Goal: Information Seeking & Learning: Learn about a topic

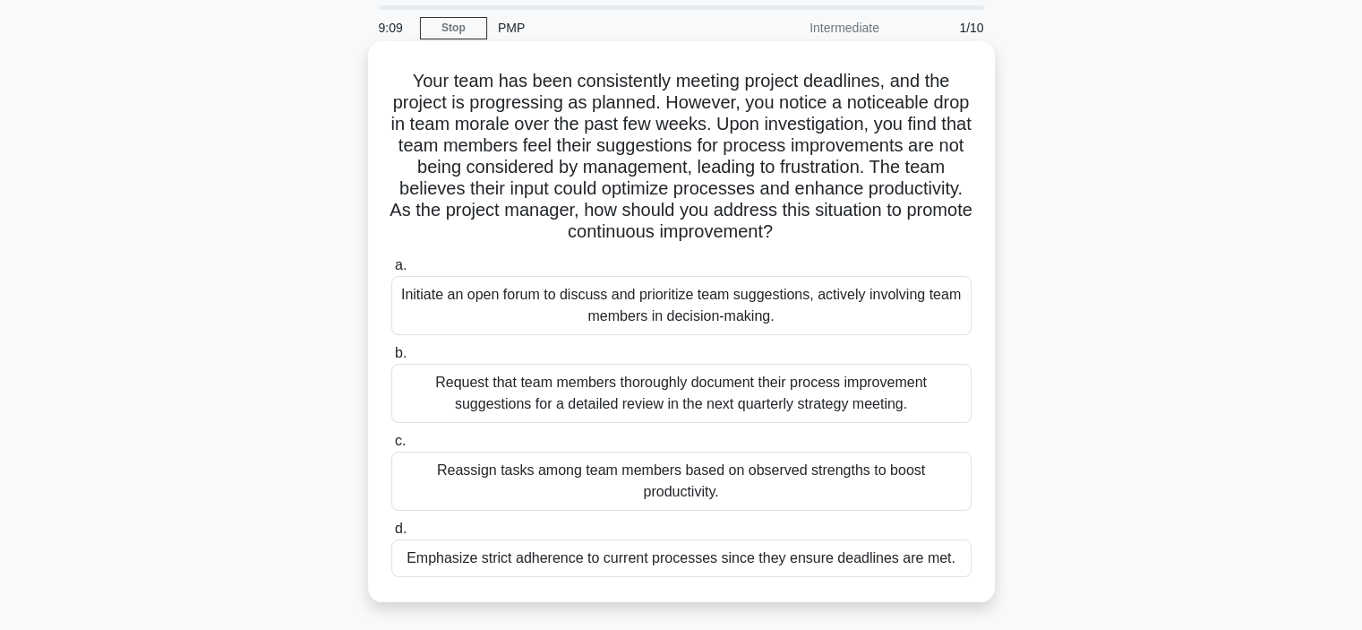
scroll to position [90, 0]
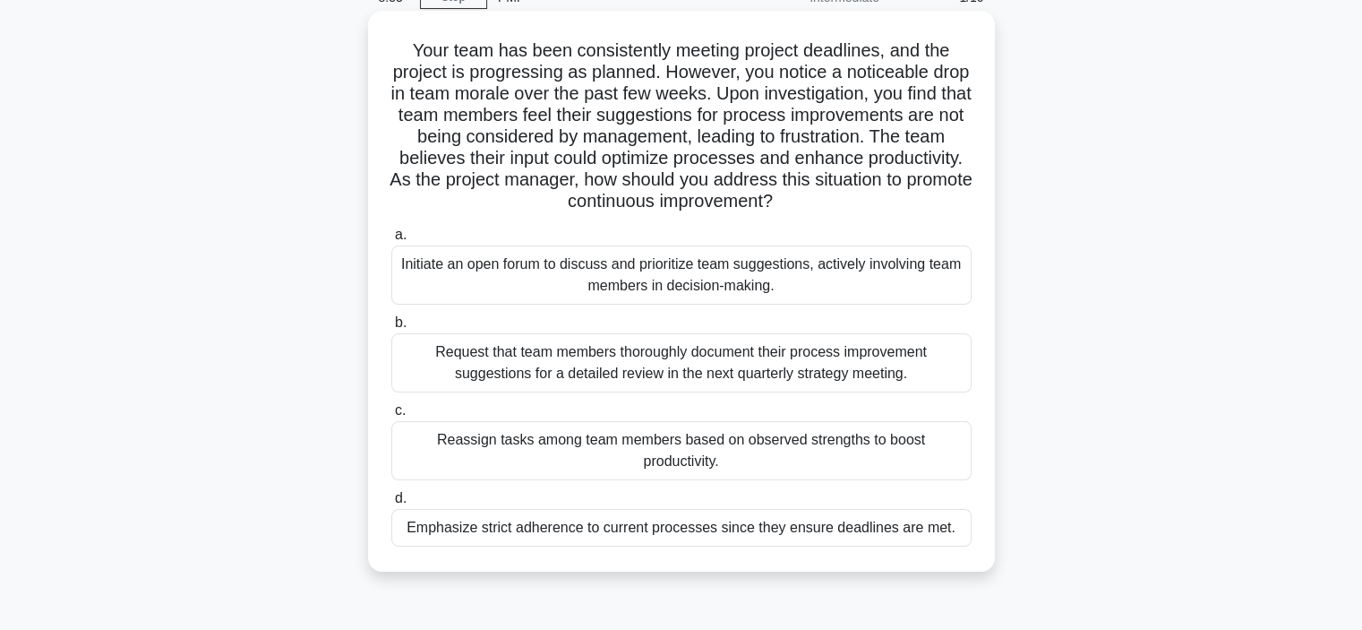
click at [626, 282] on div "Initiate an open forum to discuss and prioritize team suggestions, actively inv…" at bounding box center [681, 274] width 580 height 59
click at [391, 241] on input "a. Initiate an open forum to discuss and prioritize team suggestions, actively …" at bounding box center [391, 235] width 0 height 12
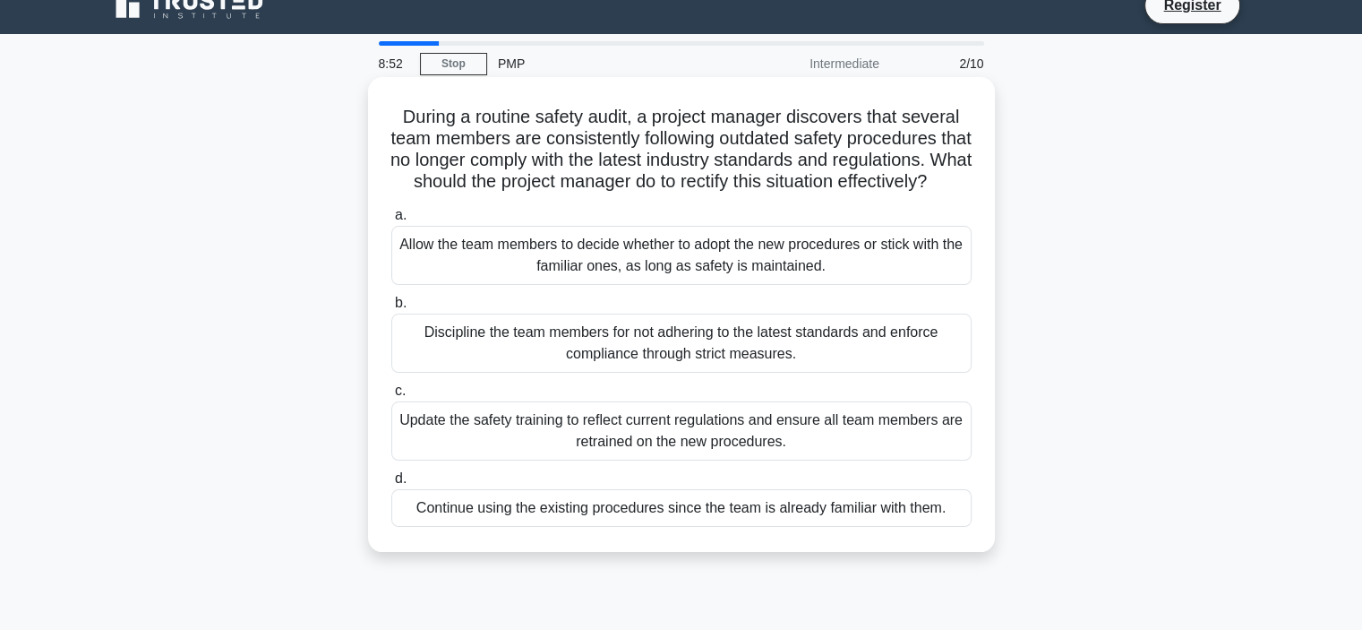
scroll to position [0, 0]
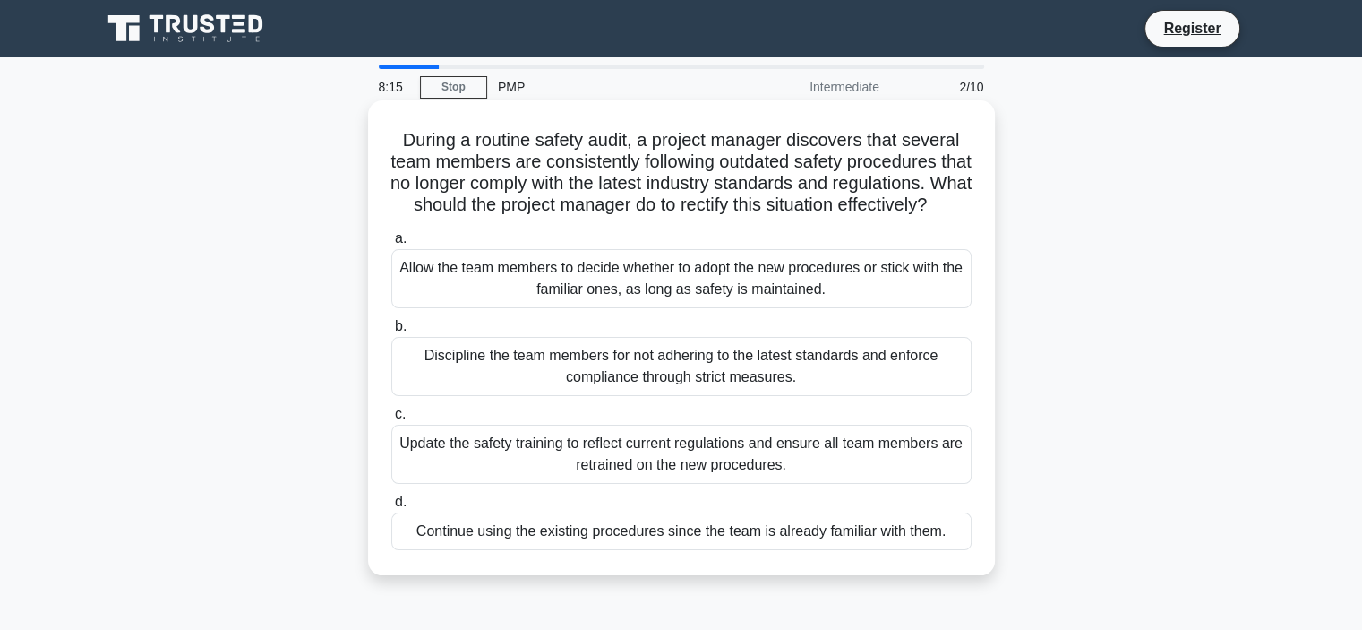
click at [695, 484] on div "Update the safety training to reflect current regulations and ensure all team m…" at bounding box center [681, 454] width 580 height 59
click at [391, 420] on input "c. Update the safety training to reflect current regulations and ensure all tea…" at bounding box center [391, 414] width 0 height 12
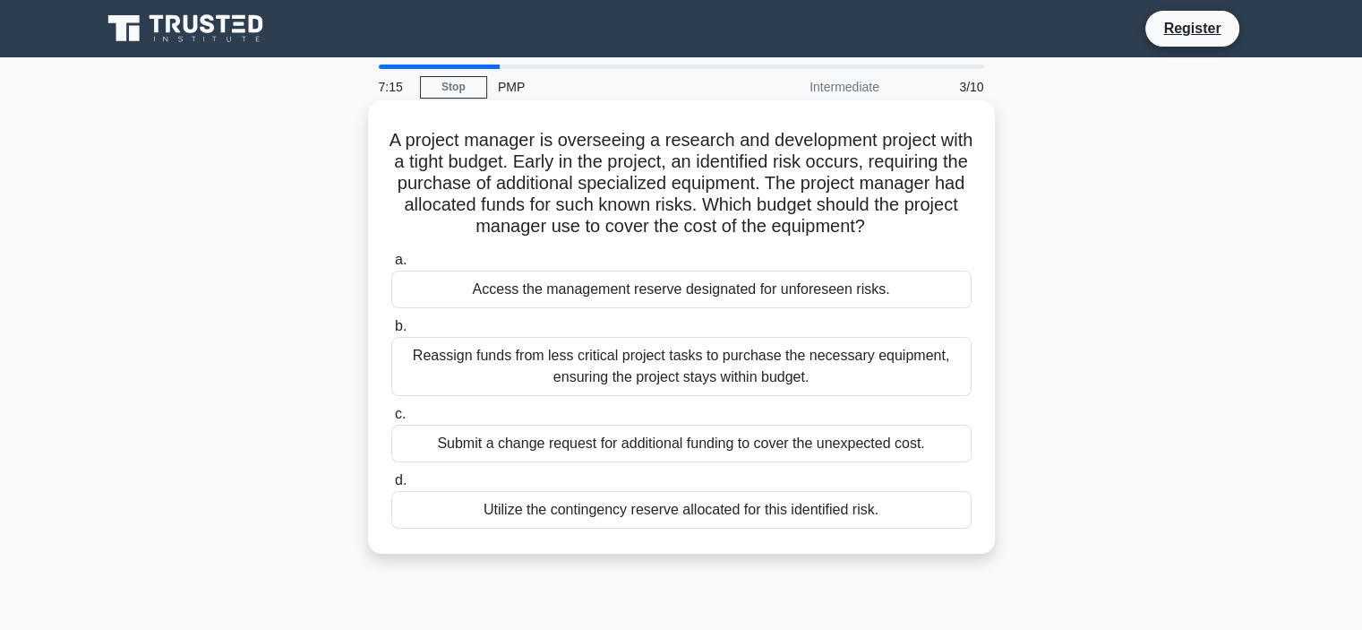
click at [736, 519] on div "Utilize the contingency reserve allocated for this identified risk." at bounding box center [681, 510] width 580 height 38
click at [391, 486] on input "d. Utilize the contingency reserve allocated for this identified risk." at bounding box center [391, 481] width 0 height 12
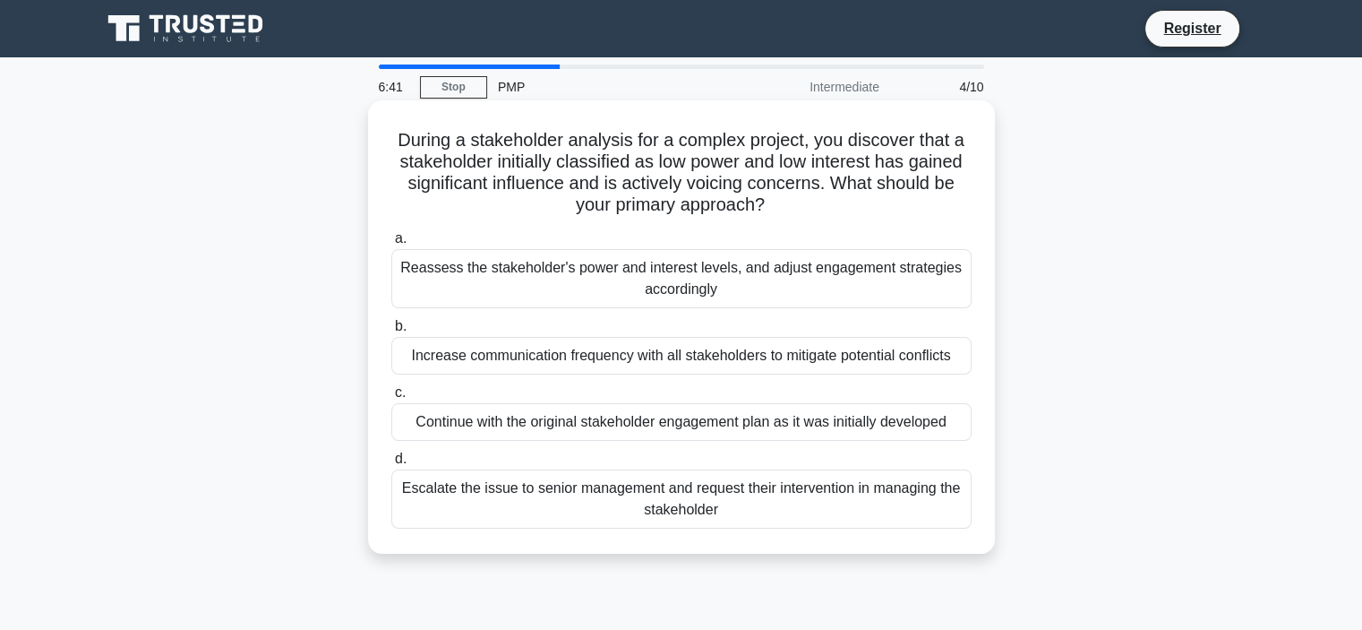
click at [645, 289] on div "Reassess the stakeholder's power and interest levels, and adjust engagement str…" at bounding box center [681, 278] width 580 height 59
click at [391, 245] on input "a. Reassess the stakeholder's power and interest levels, and adjust engagement …" at bounding box center [391, 239] width 0 height 12
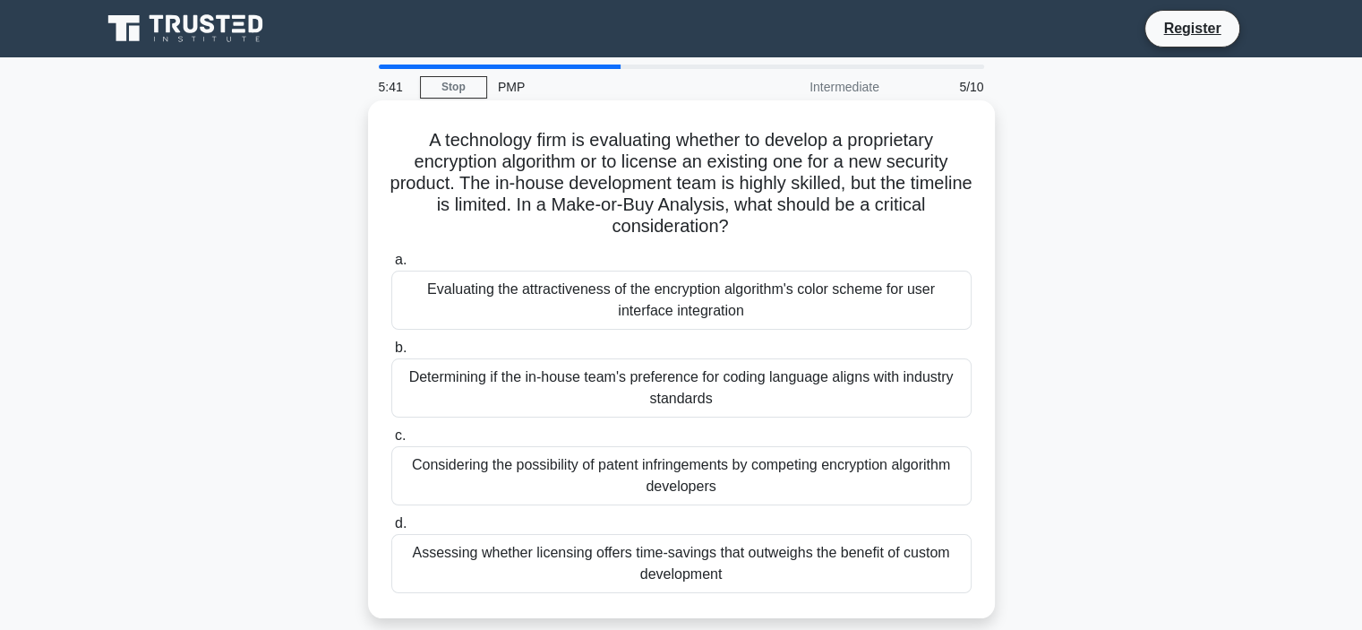
click at [856, 568] on div "Assessing whether licensing offers time-savings that outweighs the benefit of c…" at bounding box center [681, 563] width 580 height 59
click at [391, 529] on input "d. Assessing whether licensing offers time-savings that outweighs the benefit o…" at bounding box center [391, 524] width 0 height 12
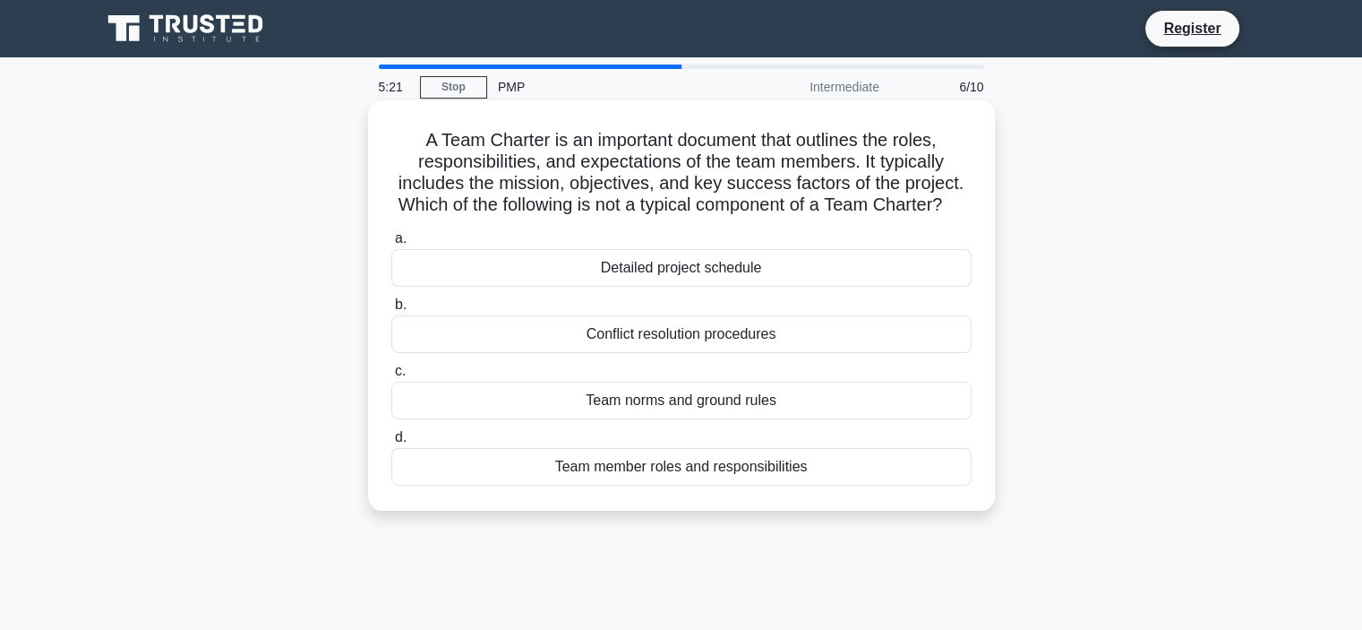
click at [726, 287] on div "Detailed project schedule" at bounding box center [681, 268] width 580 height 38
click at [391, 245] on input "a. Detailed project schedule" at bounding box center [391, 239] width 0 height 12
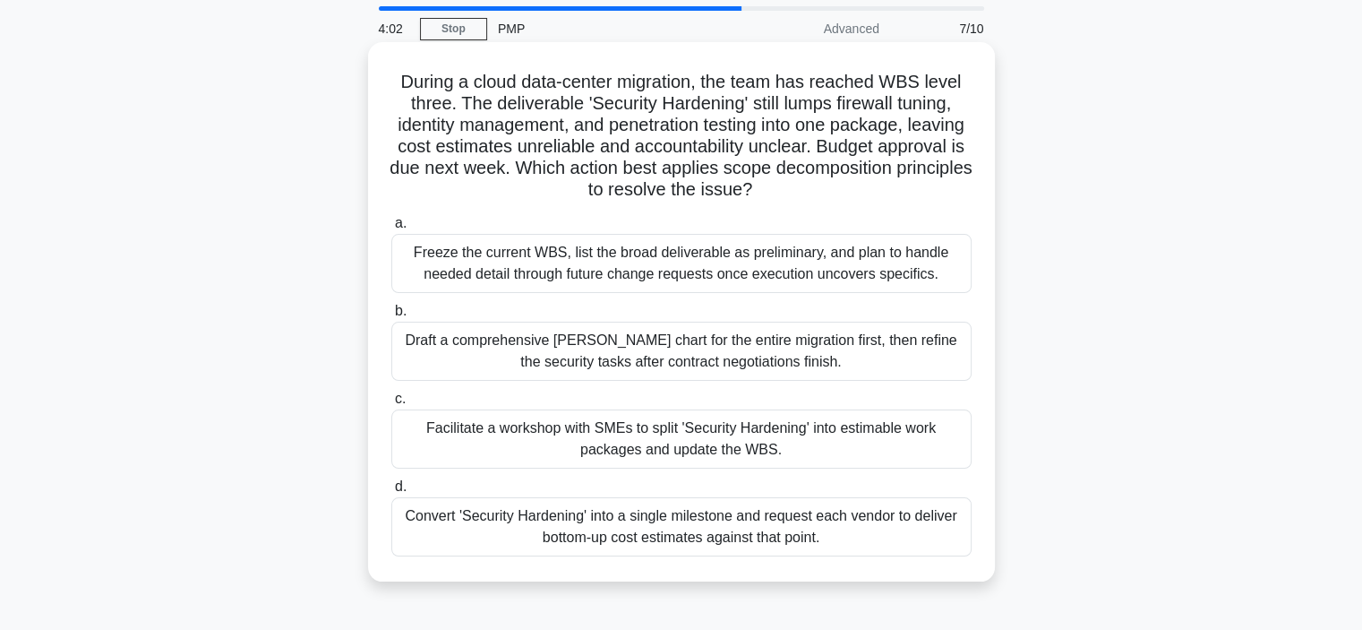
scroll to position [90, 0]
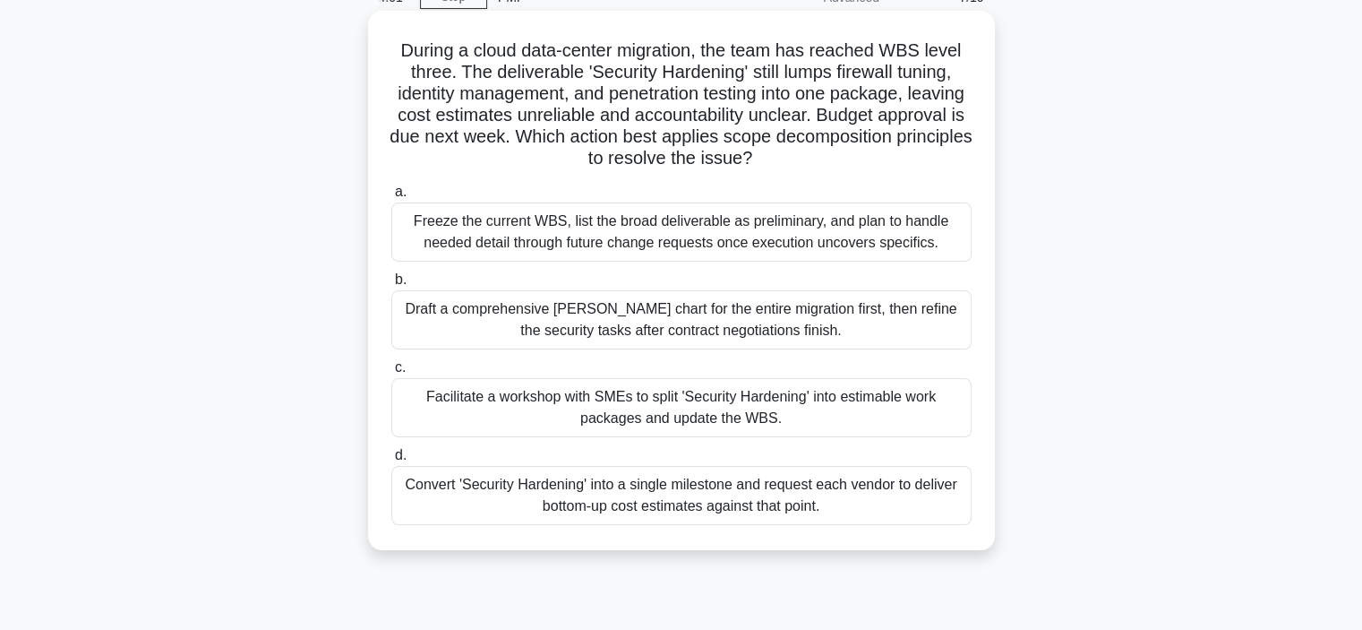
click at [773, 411] on div "Facilitate a workshop with SMEs to split 'Security Hardening' into estimable wo…" at bounding box center [681, 407] width 580 height 59
click at [391, 374] on input "c. Facilitate a workshop with SMEs to split 'Security Hardening' into estimable…" at bounding box center [391, 368] width 0 height 12
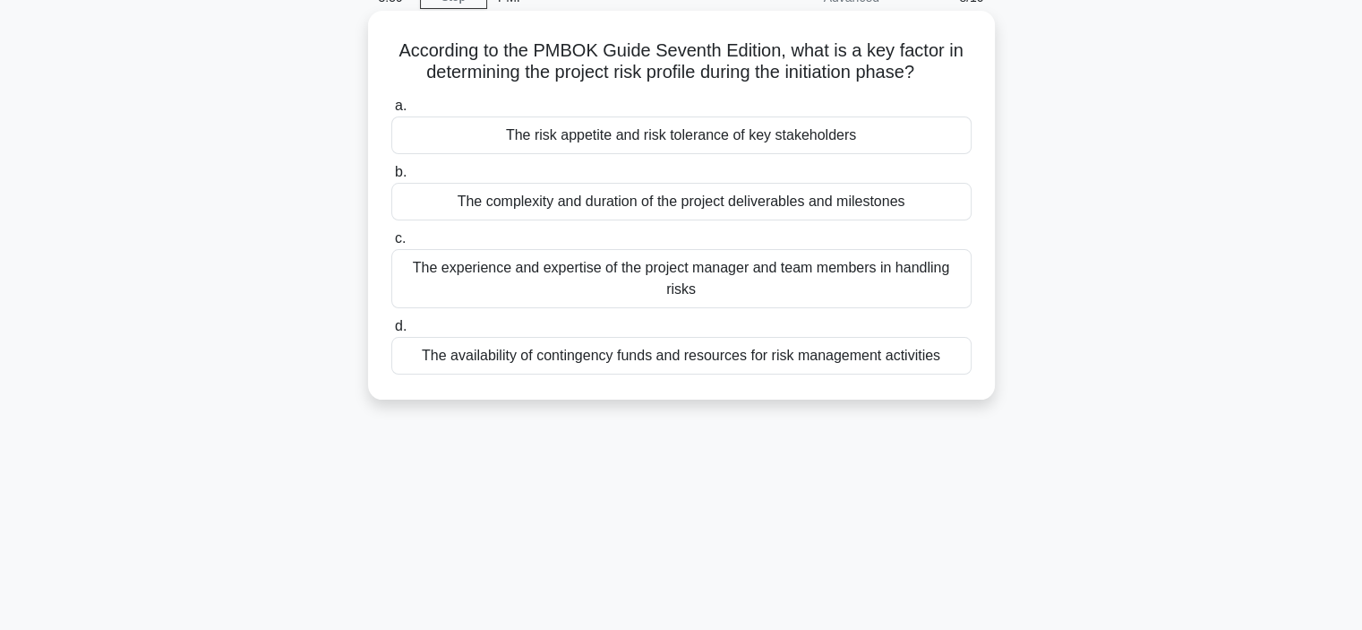
scroll to position [0, 0]
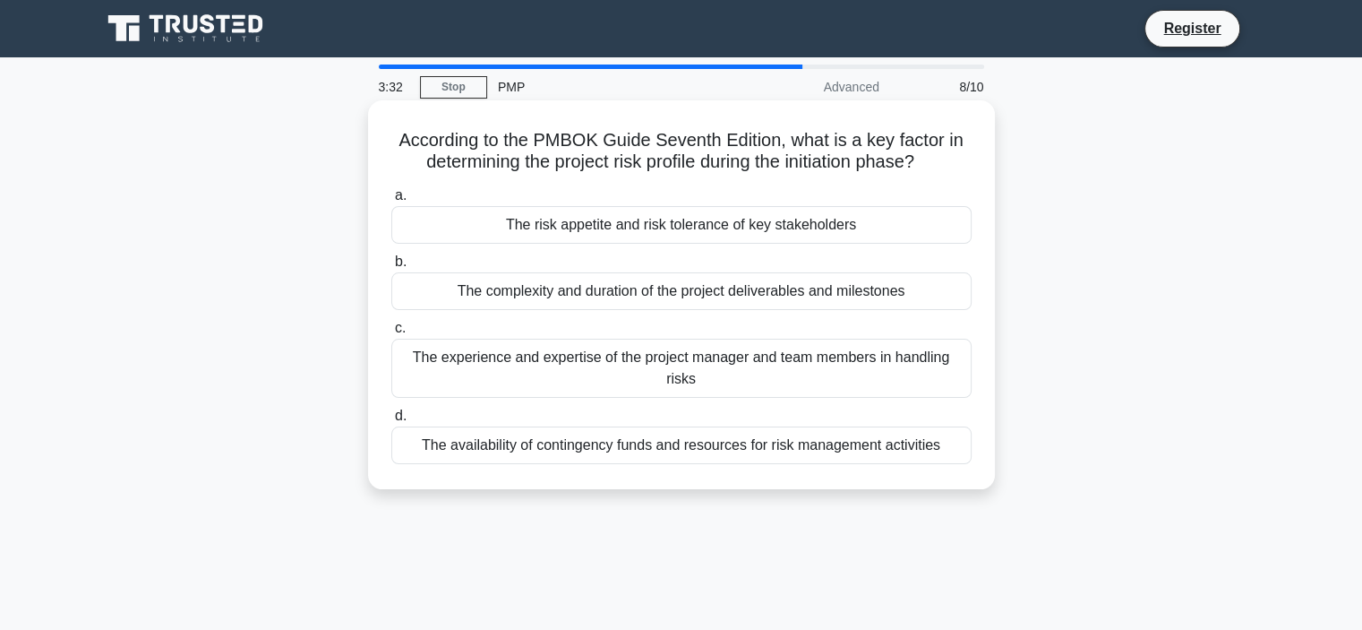
click at [631, 291] on div "The complexity and duration of the project deliverables and milestones" at bounding box center [681, 291] width 580 height 38
click at [391, 268] on input "b. The complexity and duration of the project deliverables and milestones" at bounding box center [391, 262] width 0 height 12
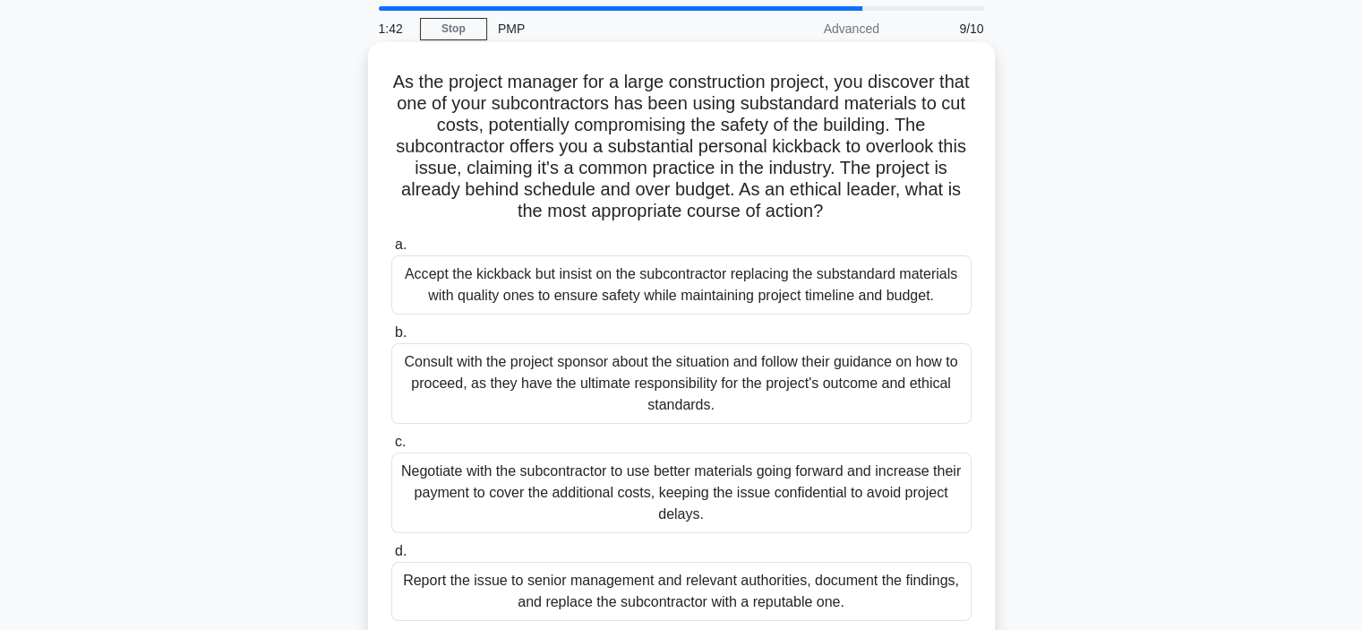
scroll to position [90, 0]
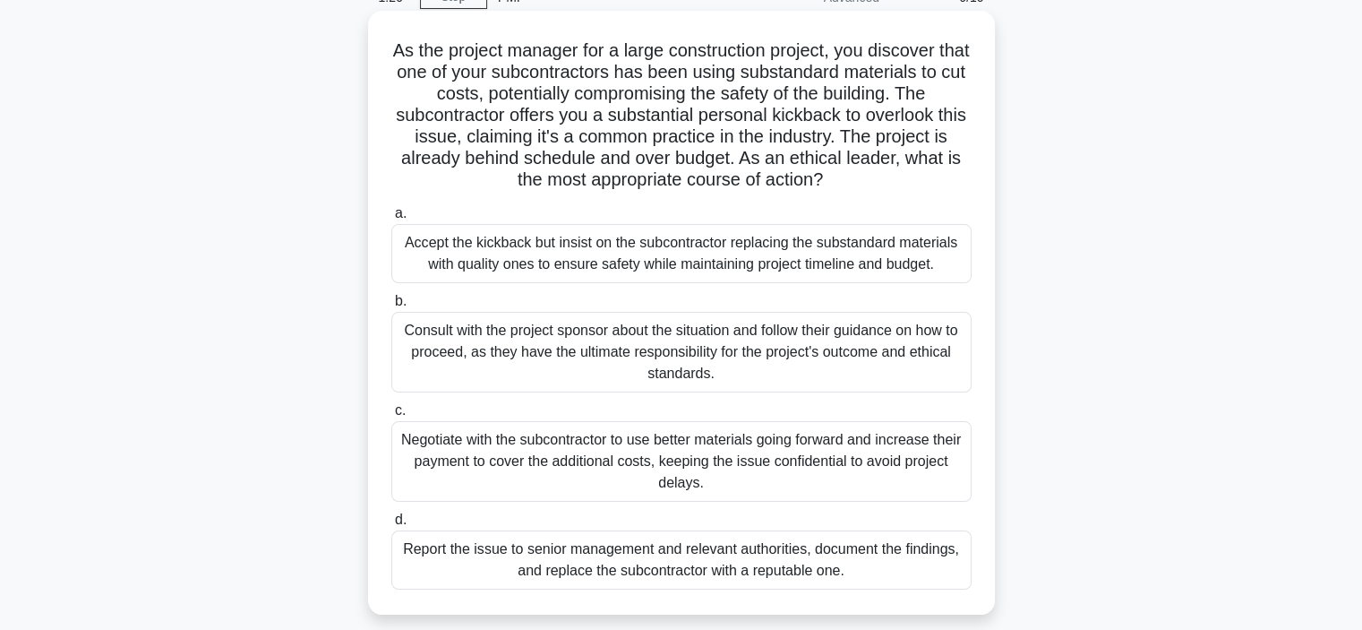
click at [775, 562] on div "Report the issue to senior management and relevant authorities, document the fi…" at bounding box center [681, 559] width 580 height 59
click at [391, 526] on input "d. Report the issue to senior management and relevant authorities, document the…" at bounding box center [391, 520] width 0 height 12
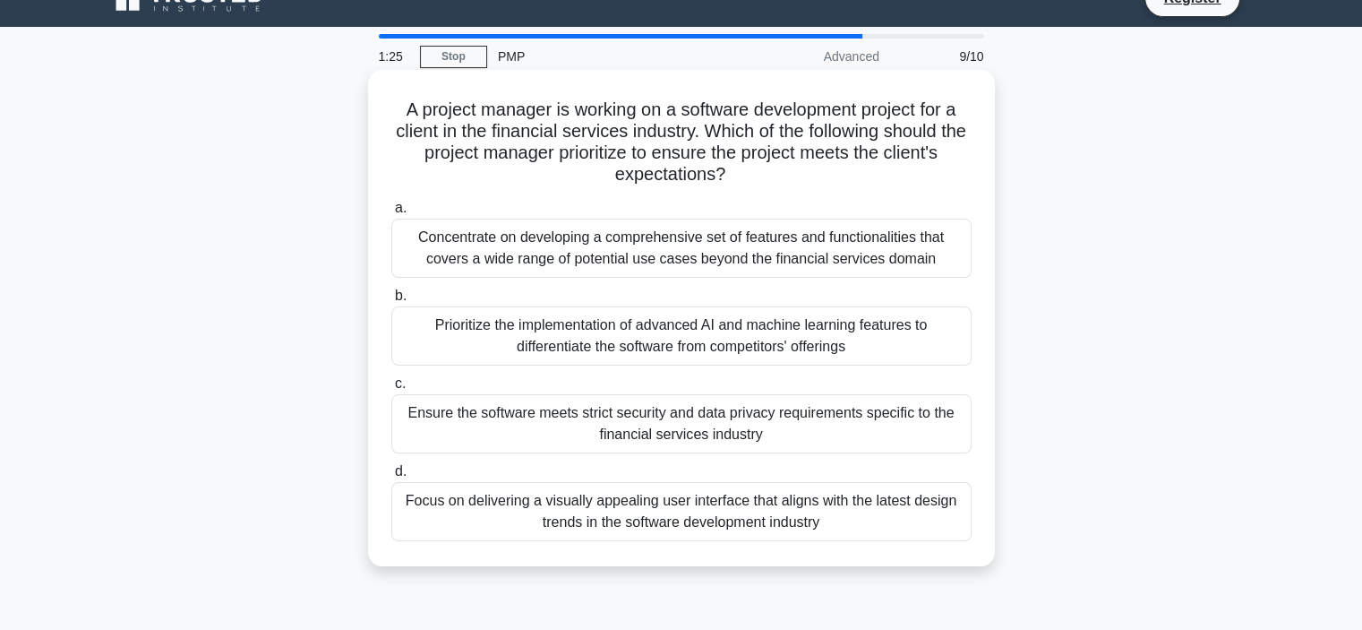
scroll to position [0, 0]
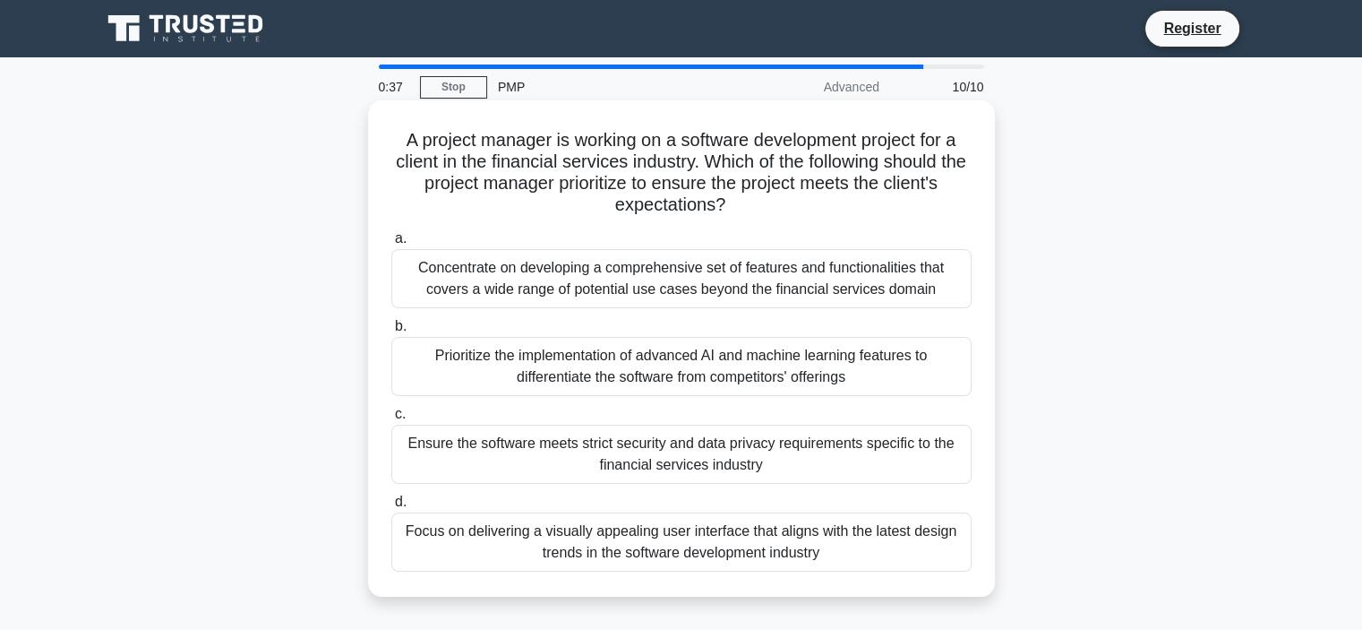
click at [673, 466] on div "Ensure the software meets strict security and data privacy requirements specifi…" at bounding box center [681, 454] width 580 height 59
click at [391, 420] on input "c. Ensure the software meets strict security and data privacy requirements spec…" at bounding box center [391, 414] width 0 height 12
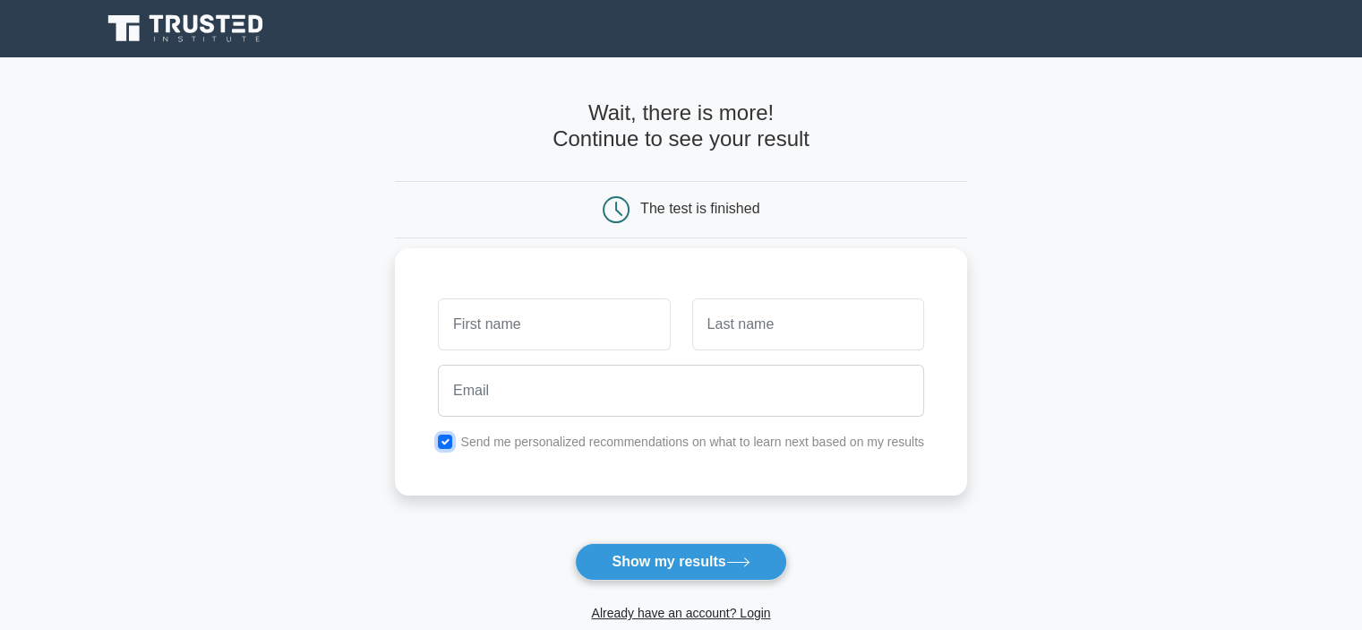
click at [444, 441] on input "checkbox" at bounding box center [445, 441] width 14 height 14
checkbox input "false"
click at [488, 328] on input "text" at bounding box center [554, 324] width 232 height 52
type input "Rakesh"
click at [731, 325] on input "text" at bounding box center [808, 324] width 232 height 52
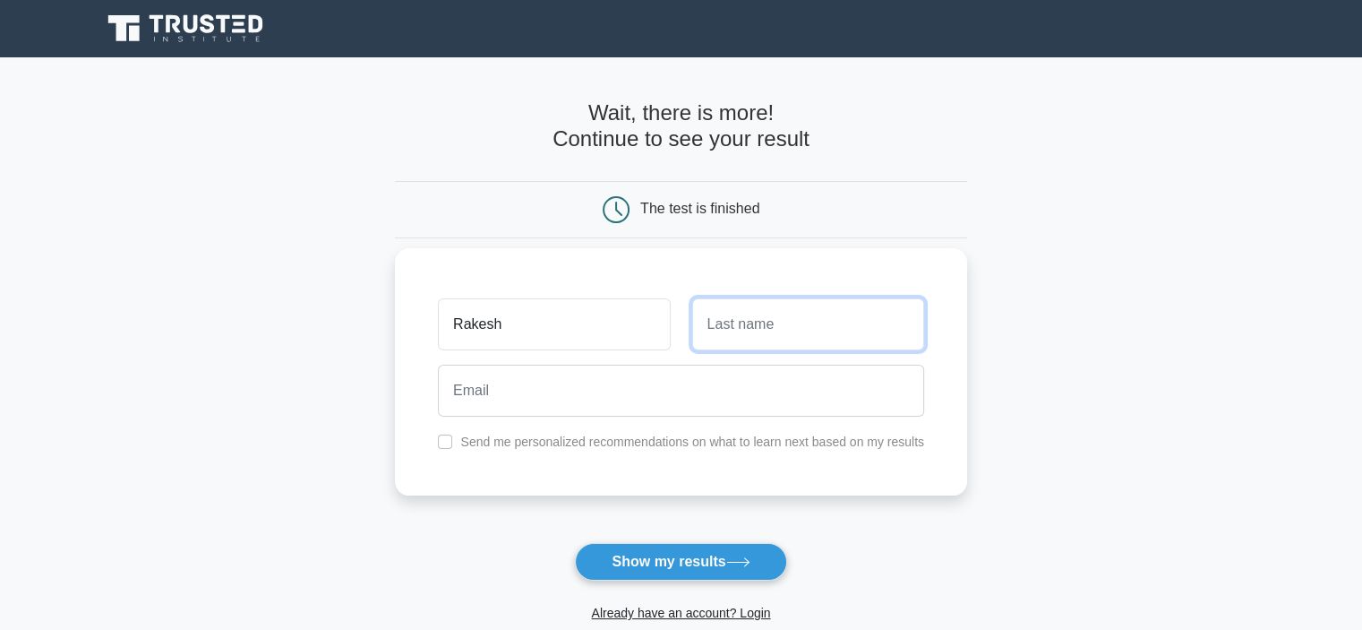
type input "Varma"
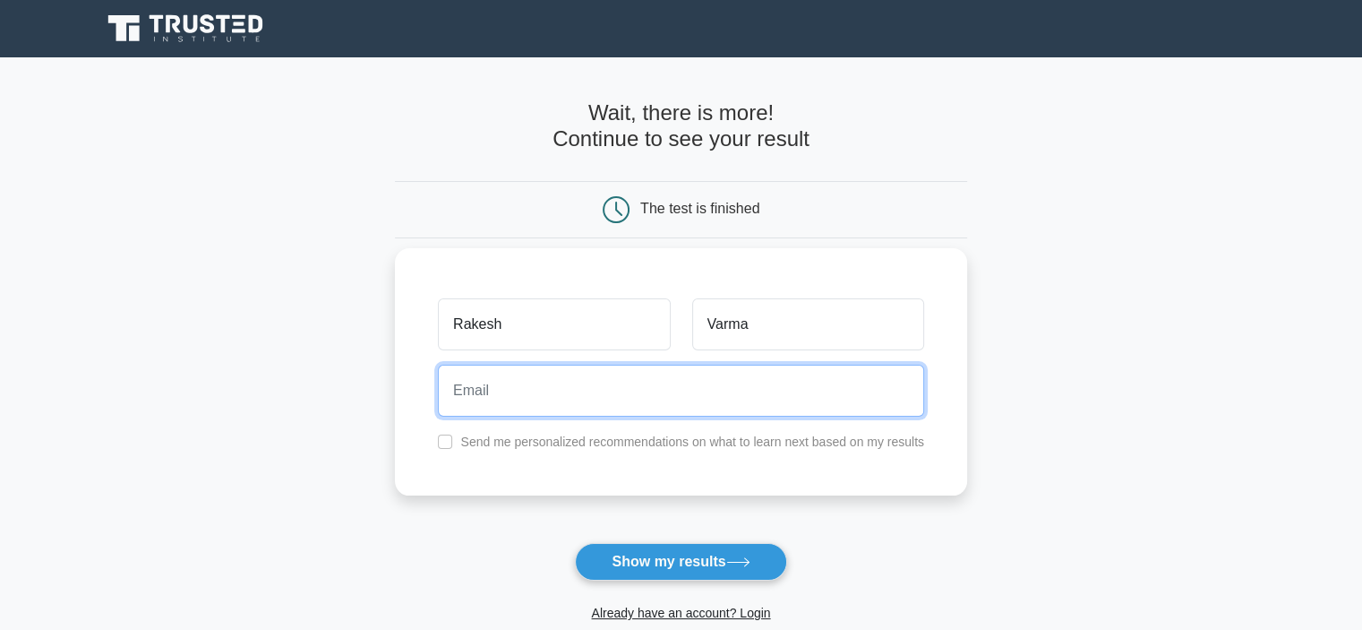
click at [631, 392] on input "email" at bounding box center [681, 391] width 486 height 52
type input "rakii117@gmail.com"
drag, startPoint x: 623, startPoint y: 400, endPoint x: 436, endPoint y: 388, distance: 187.6
click at [436, 388] on div "rakii117@gmail.com" at bounding box center [681, 390] width 508 height 66
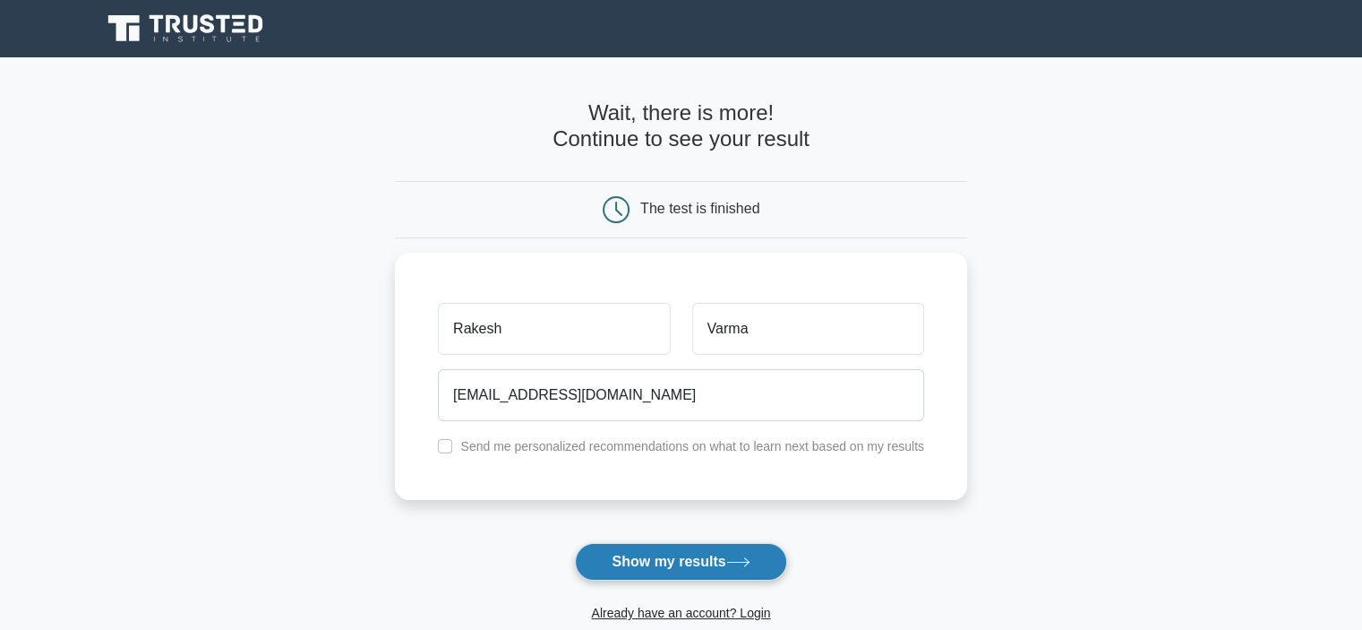
click at [666, 559] on button "Show my results" at bounding box center [680, 562] width 211 height 38
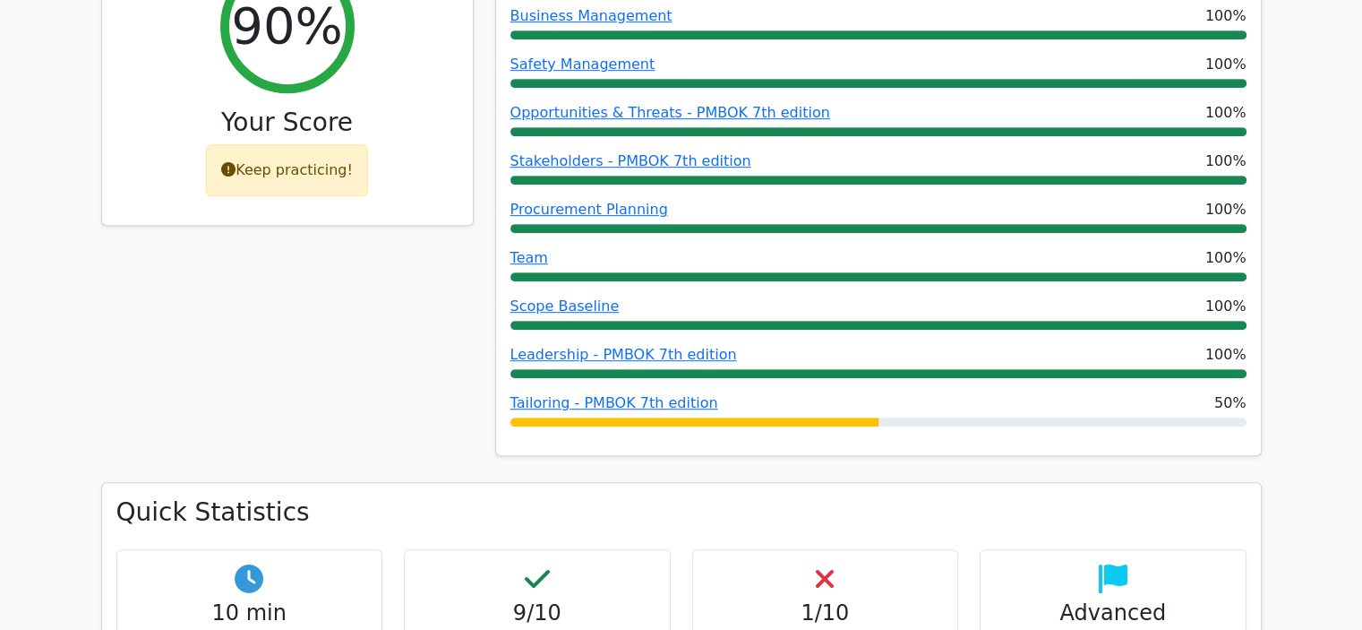
scroll to position [896, 0]
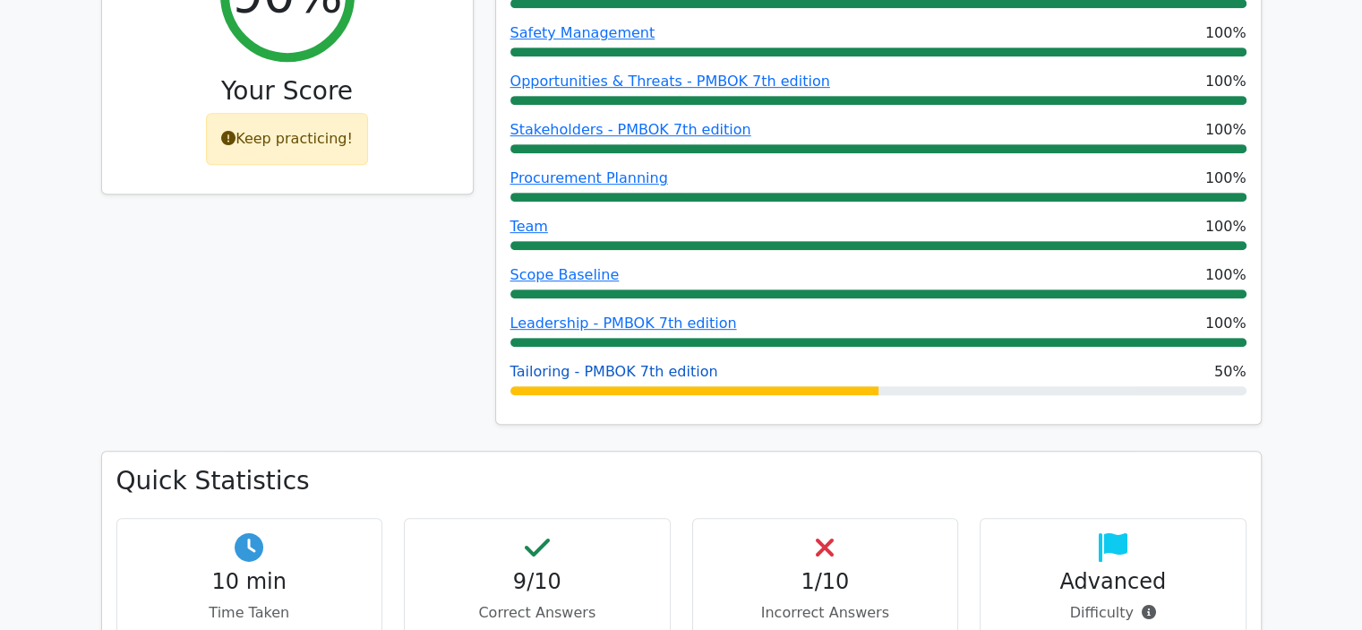
click at [681, 363] on link "Tailoring - PMBOK 7th edition" at bounding box center [615, 371] width 208 height 17
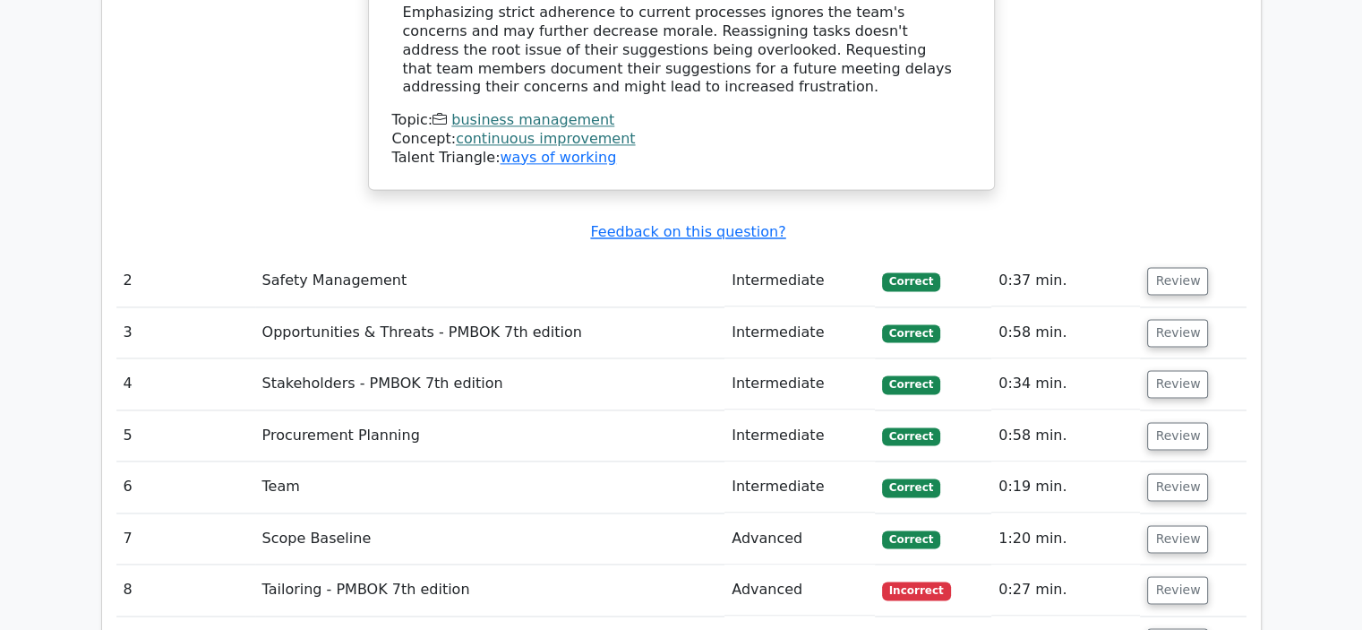
scroll to position [2508, 0]
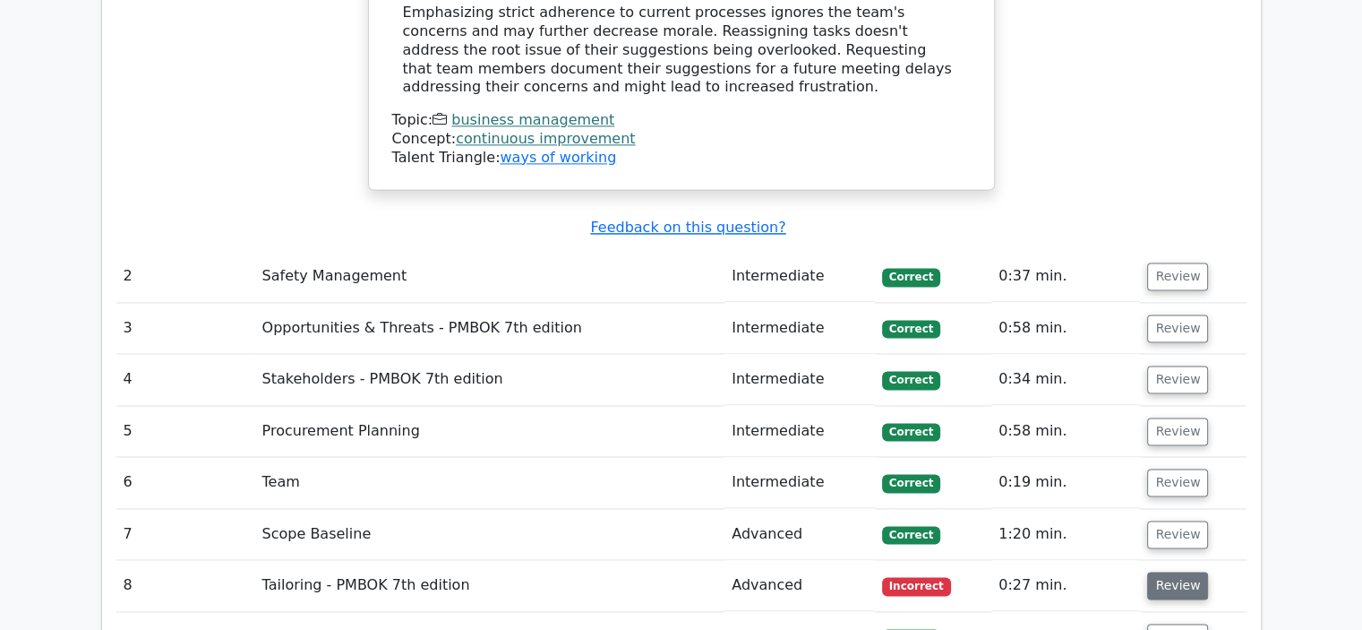
drag, startPoint x: 1095, startPoint y: 412, endPoint x: 1189, endPoint y: 415, distance: 93.2
click at [1104, 560] on td "0:27 min." at bounding box center [1066, 585] width 149 height 51
click at [1156, 571] on button "Review" at bounding box center [1177, 585] width 61 height 28
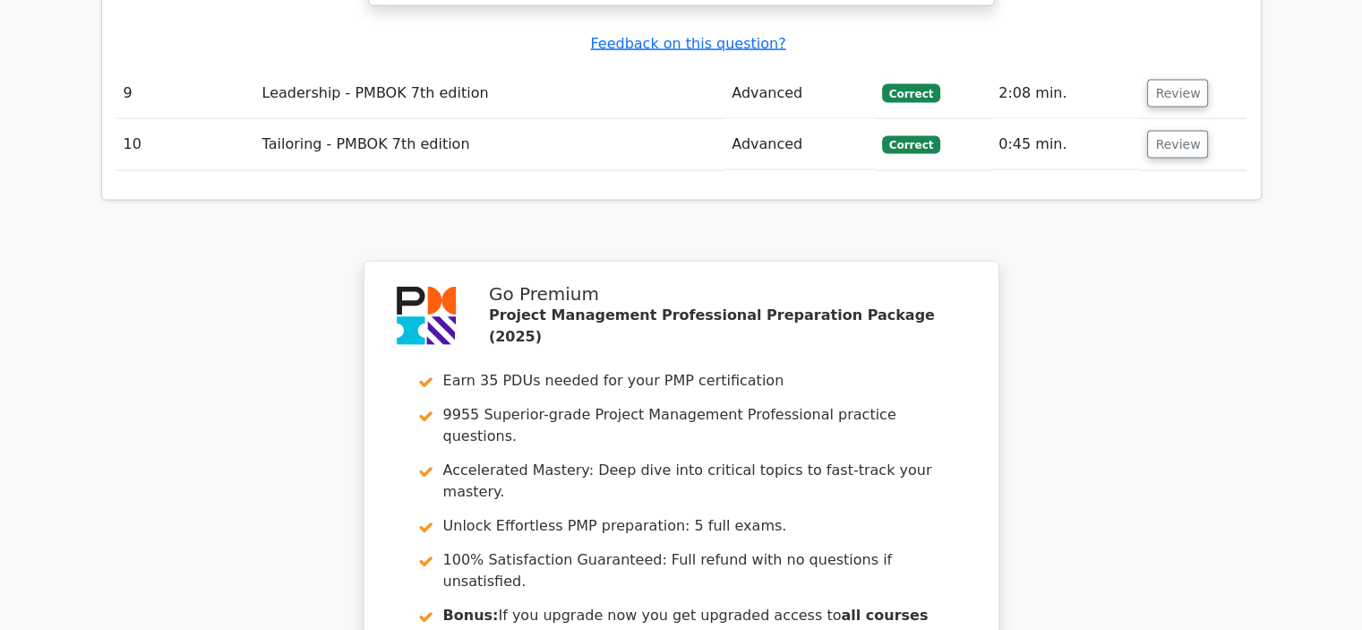
scroll to position [4031, 0]
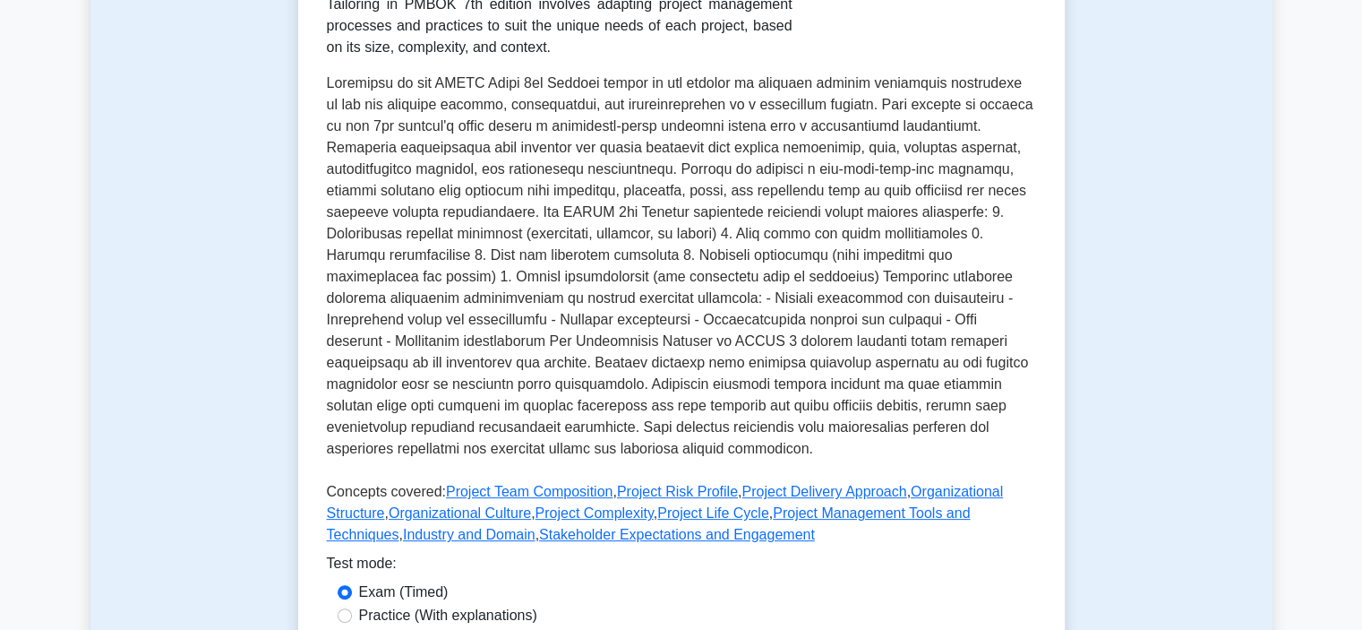
scroll to position [179, 0]
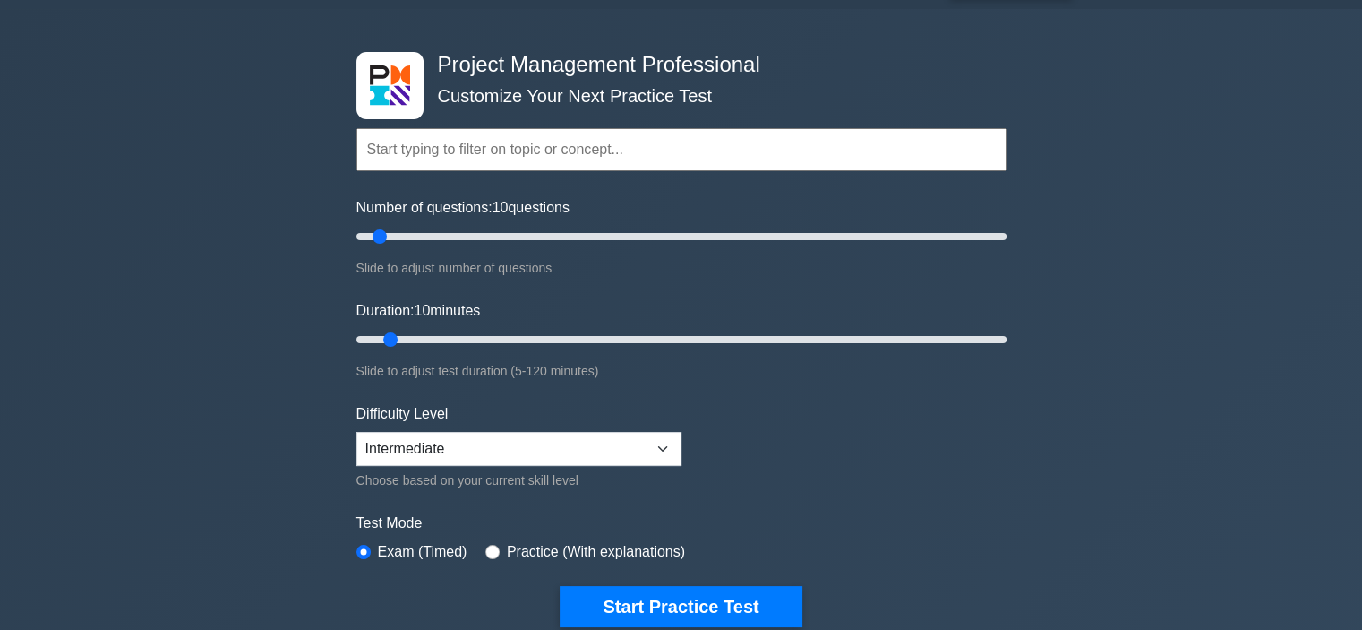
scroll to position [90, 0]
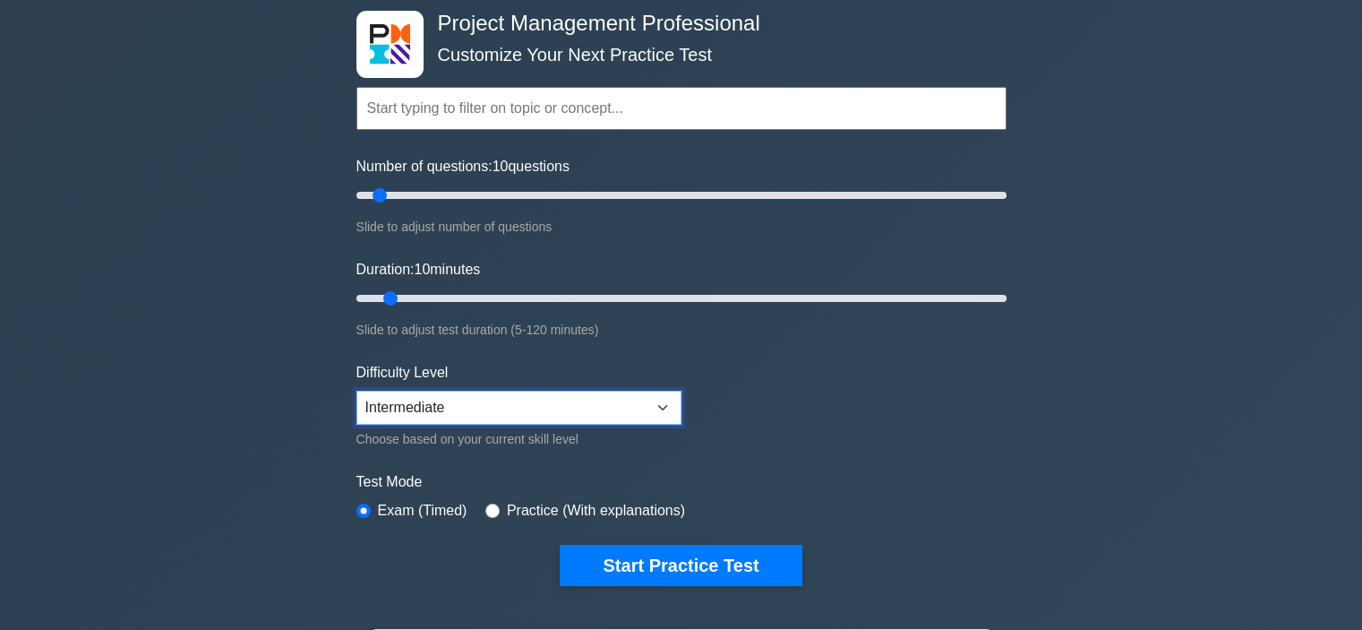
click at [645, 400] on select "Beginner Intermediate Expert" at bounding box center [519, 408] width 325 height 34
drag, startPoint x: 377, startPoint y: 193, endPoint x: 419, endPoint y: 199, distance: 42.6
type input "20"
click at [419, 199] on input "Number of questions: 20 questions" at bounding box center [682, 195] width 650 height 21
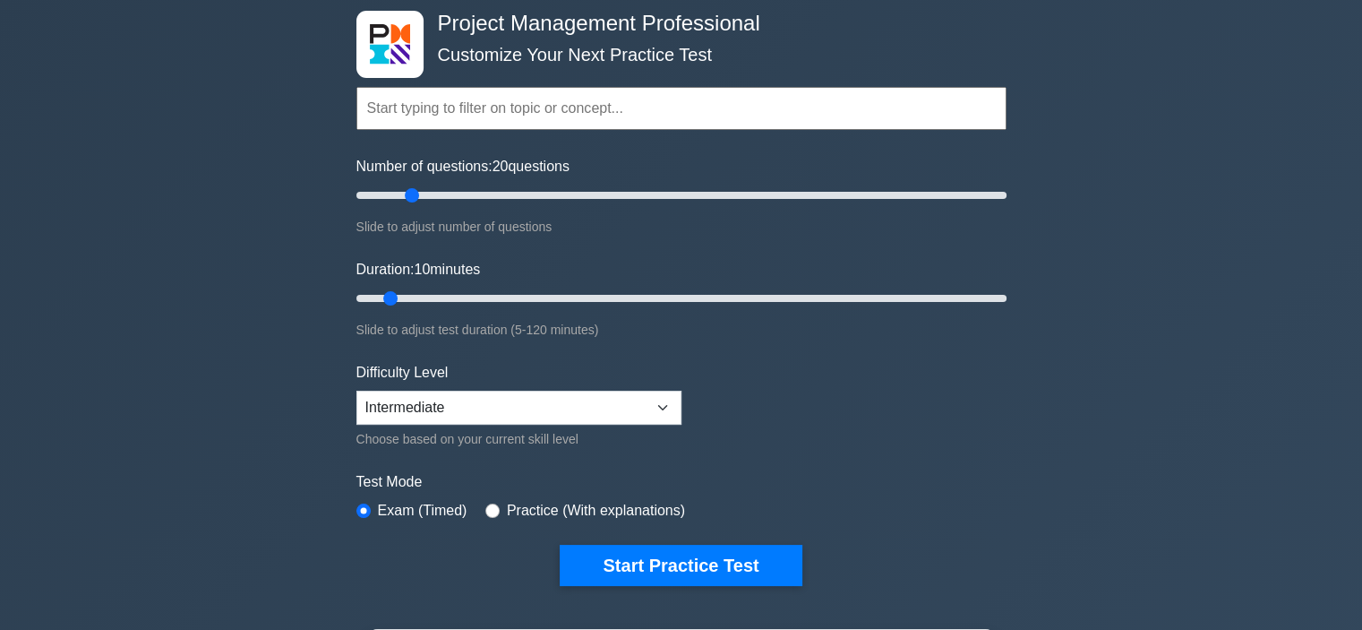
click at [695, 103] on input "text" at bounding box center [682, 108] width 650 height 43
drag, startPoint x: 394, startPoint y: 302, endPoint x: 435, endPoint y: 298, distance: 41.4
type input "20"
click at [435, 298] on input "Duration: 20 minutes" at bounding box center [682, 298] width 650 height 21
click at [720, 559] on button "Start Practice Test" at bounding box center [681, 565] width 242 height 41
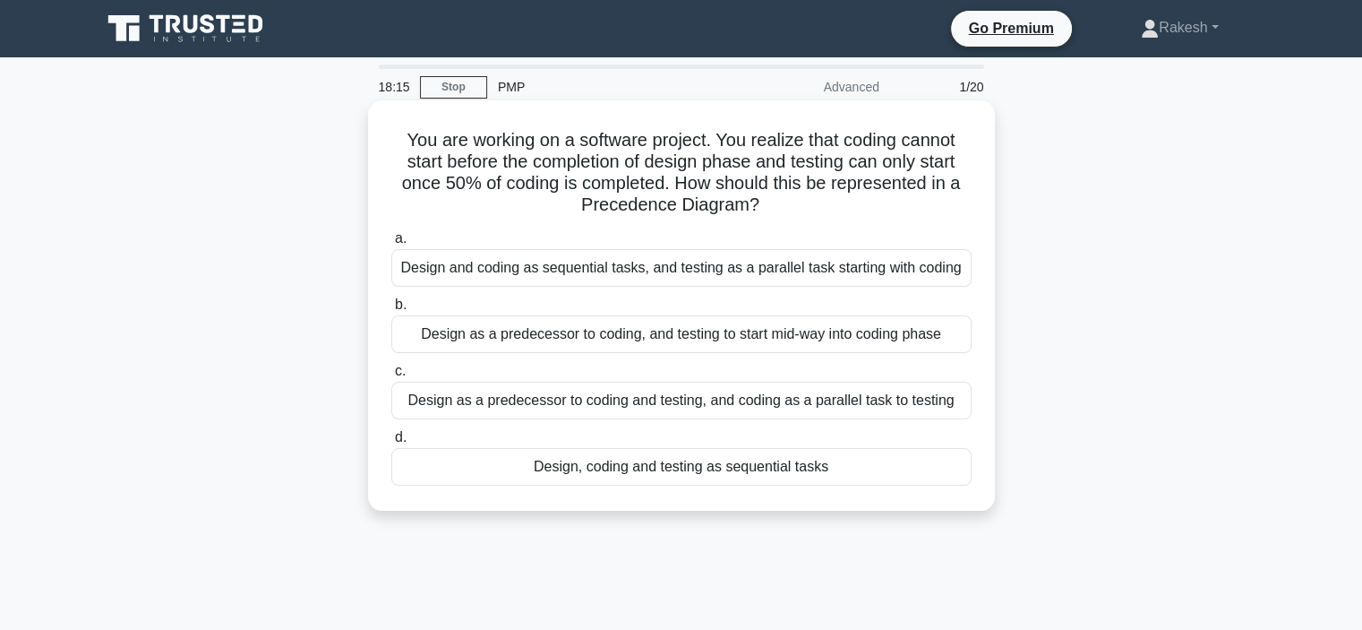
click at [594, 336] on div "Design as a predecessor to coding, and testing to start mid-way into coding pha…" at bounding box center [681, 334] width 580 height 38
click at [391, 311] on input "b. Design as a predecessor to coding, and testing to start mid-way into coding …" at bounding box center [391, 305] width 0 height 12
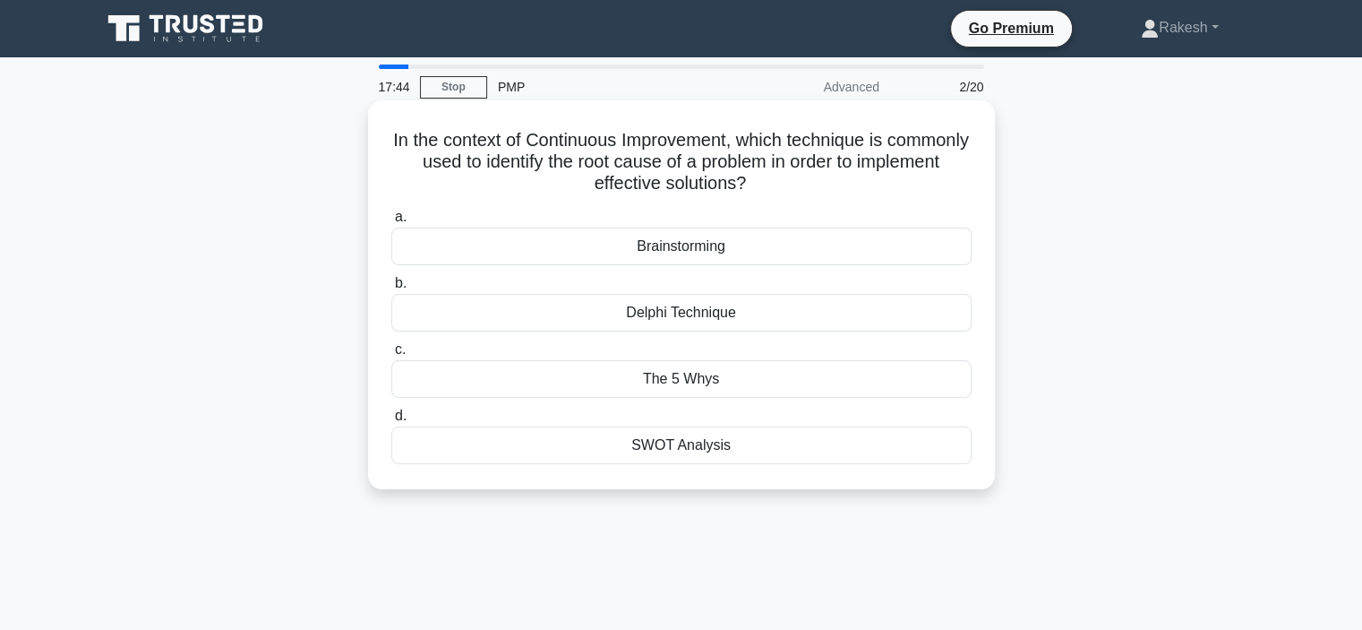
click at [769, 454] on div "SWOT Analysis" at bounding box center [681, 445] width 580 height 38
click at [391, 422] on input "d. SWOT Analysis" at bounding box center [391, 416] width 0 height 12
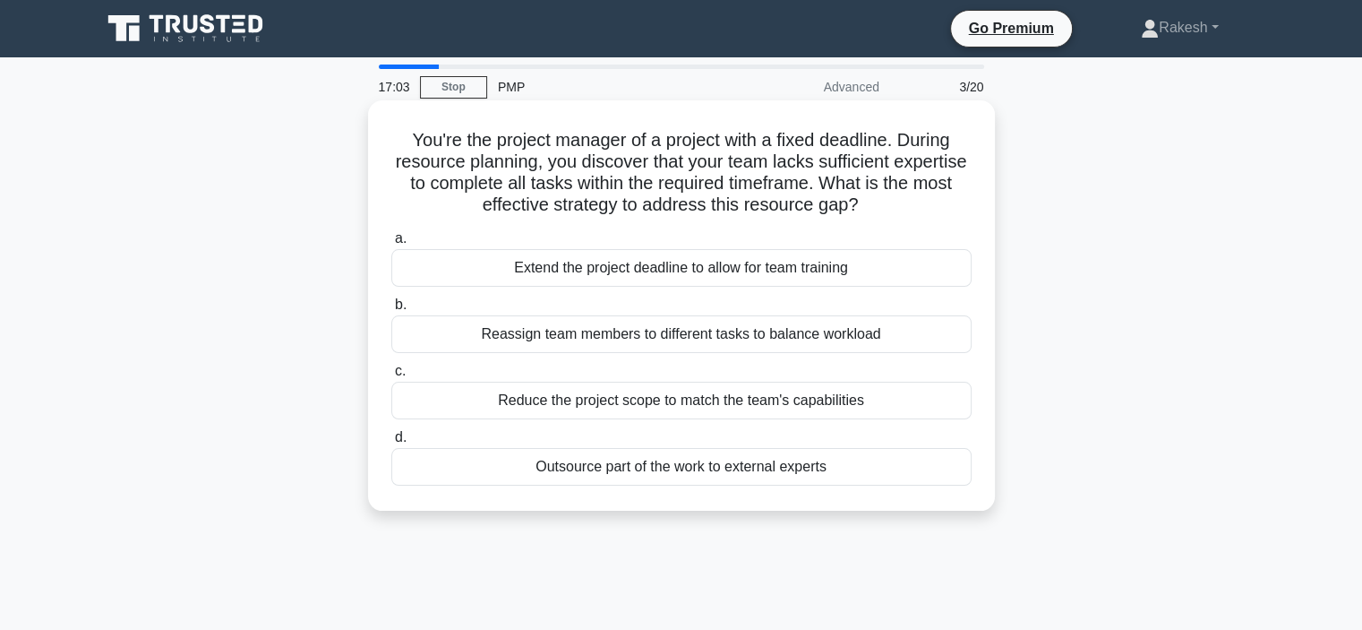
click at [742, 480] on div "Outsource part of the work to external experts" at bounding box center [681, 467] width 580 height 38
click at [391, 443] on input "d. Outsource part of the work to external experts" at bounding box center [391, 438] width 0 height 12
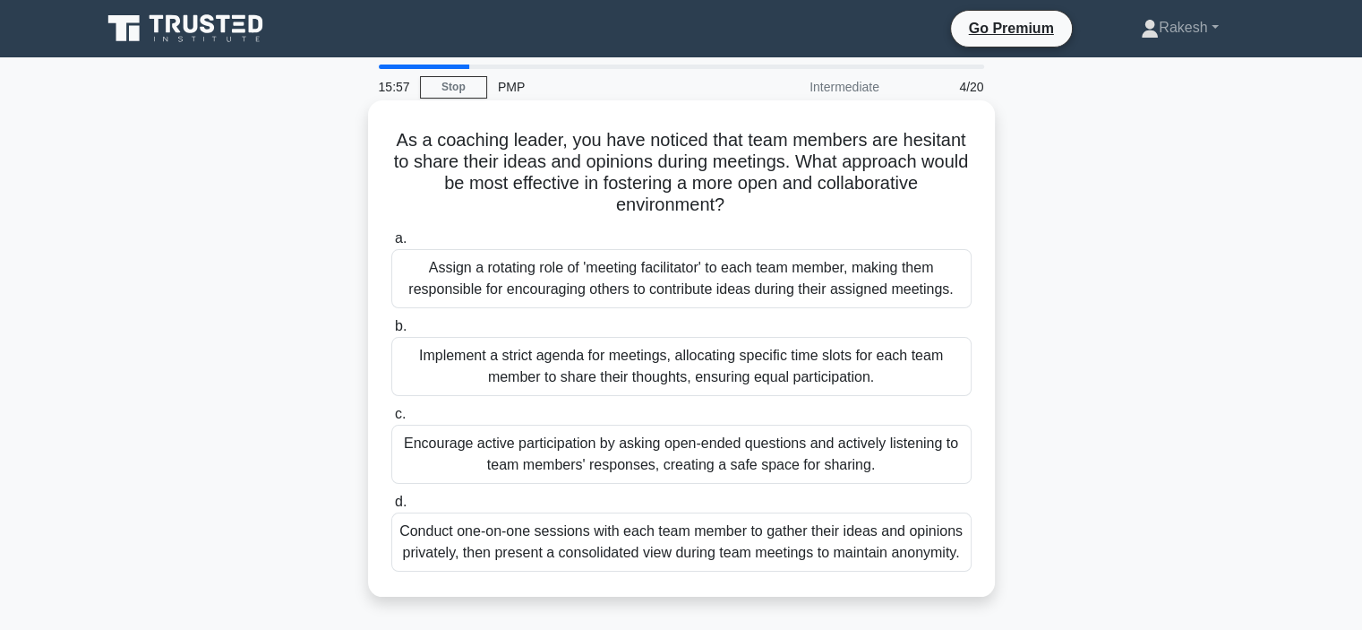
click at [595, 460] on div "Encourage active participation by asking open-ended questions and actively list…" at bounding box center [681, 454] width 580 height 59
click at [391, 420] on input "c. Encourage active participation by asking open-ended questions and actively l…" at bounding box center [391, 414] width 0 height 12
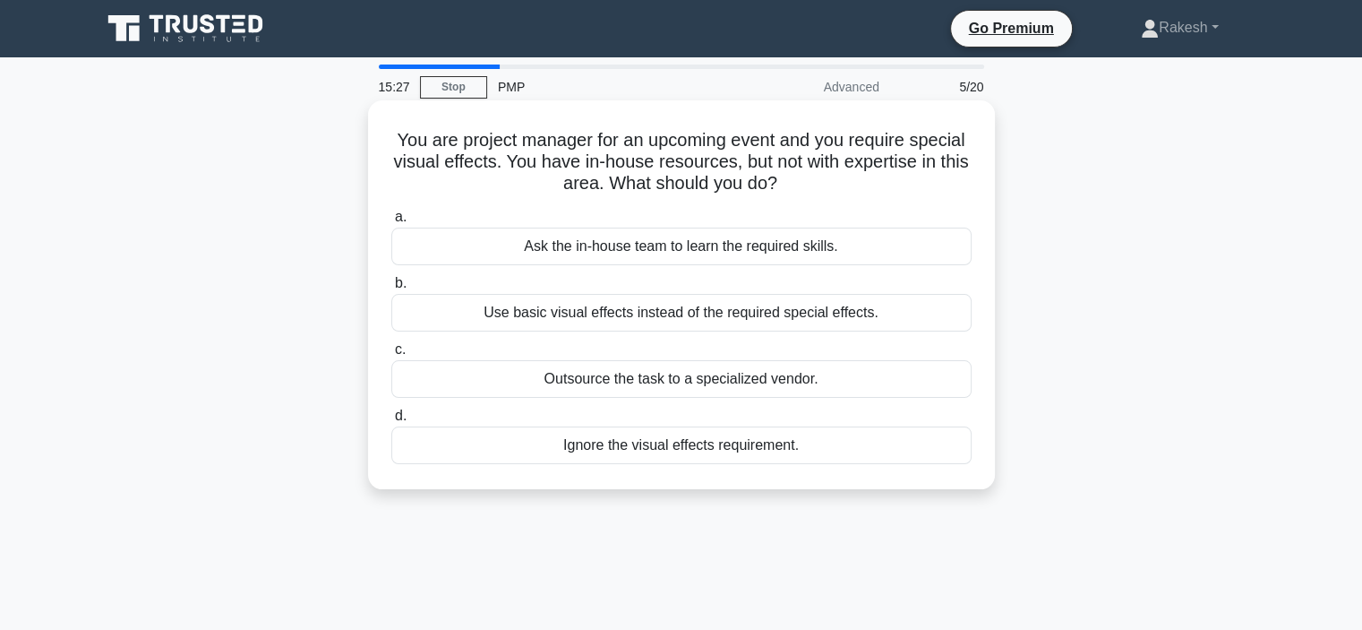
click at [742, 384] on div "Outsource the task to a specialized vendor." at bounding box center [681, 379] width 580 height 38
click at [391, 356] on input "c. Outsource the task to a specialized vendor." at bounding box center [391, 350] width 0 height 12
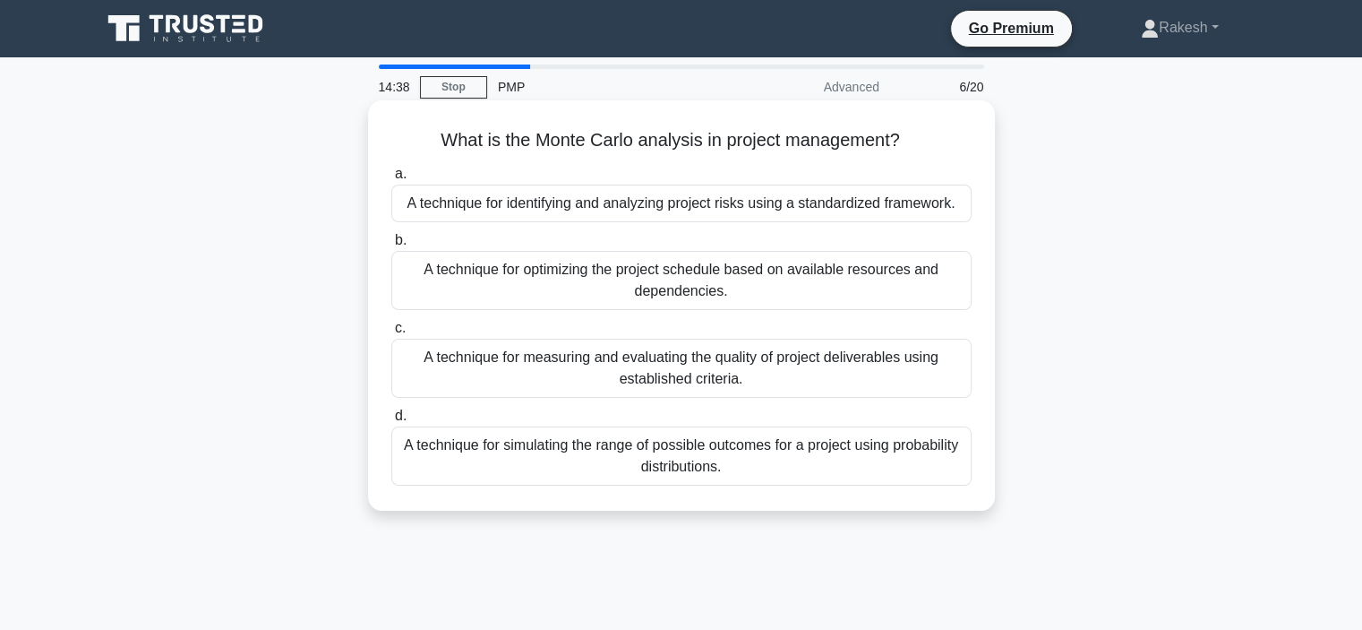
click at [727, 359] on div "A technique for measuring and evaluating the quality of project deliverables us…" at bounding box center [681, 368] width 580 height 59
click at [391, 334] on input "c. A technique for measuring and evaluating the quality of project deliverables…" at bounding box center [391, 328] width 0 height 12
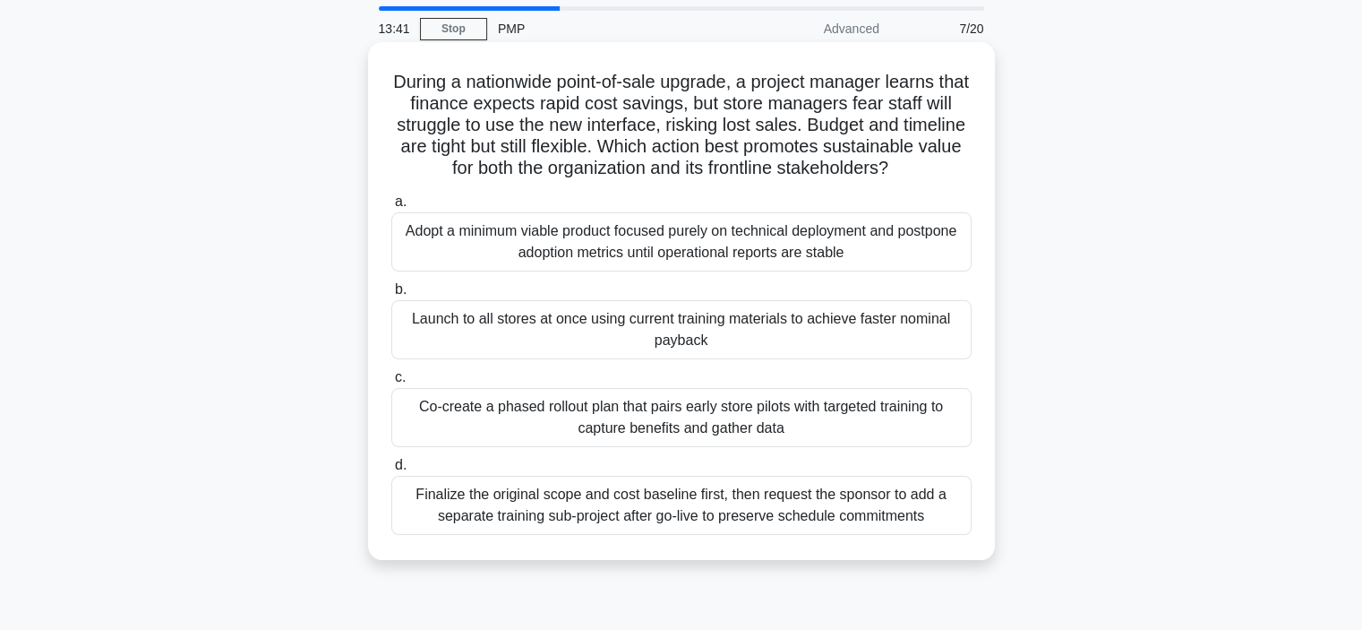
scroll to position [90, 0]
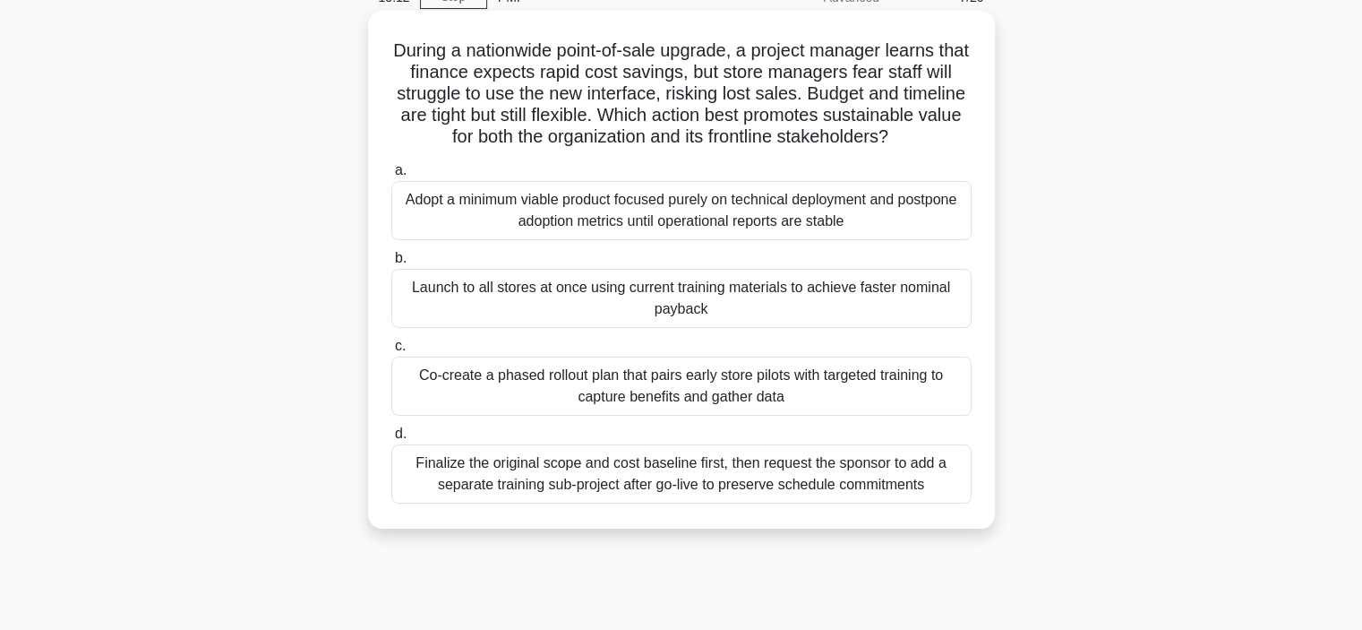
click at [725, 416] on div "Co-create a phased rollout plan that pairs early store pilots with targeted tra…" at bounding box center [681, 386] width 580 height 59
click at [391, 352] on input "c. Co-create a phased rollout plan that pairs early store pilots with targeted …" at bounding box center [391, 346] width 0 height 12
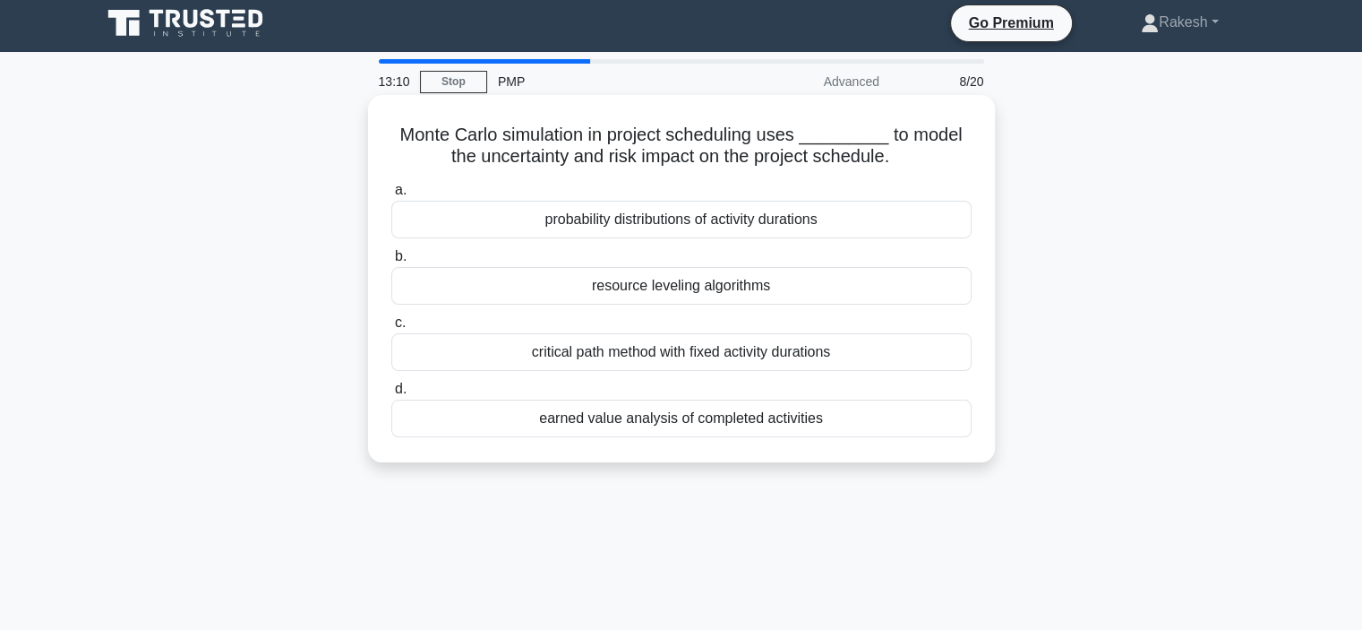
scroll to position [0, 0]
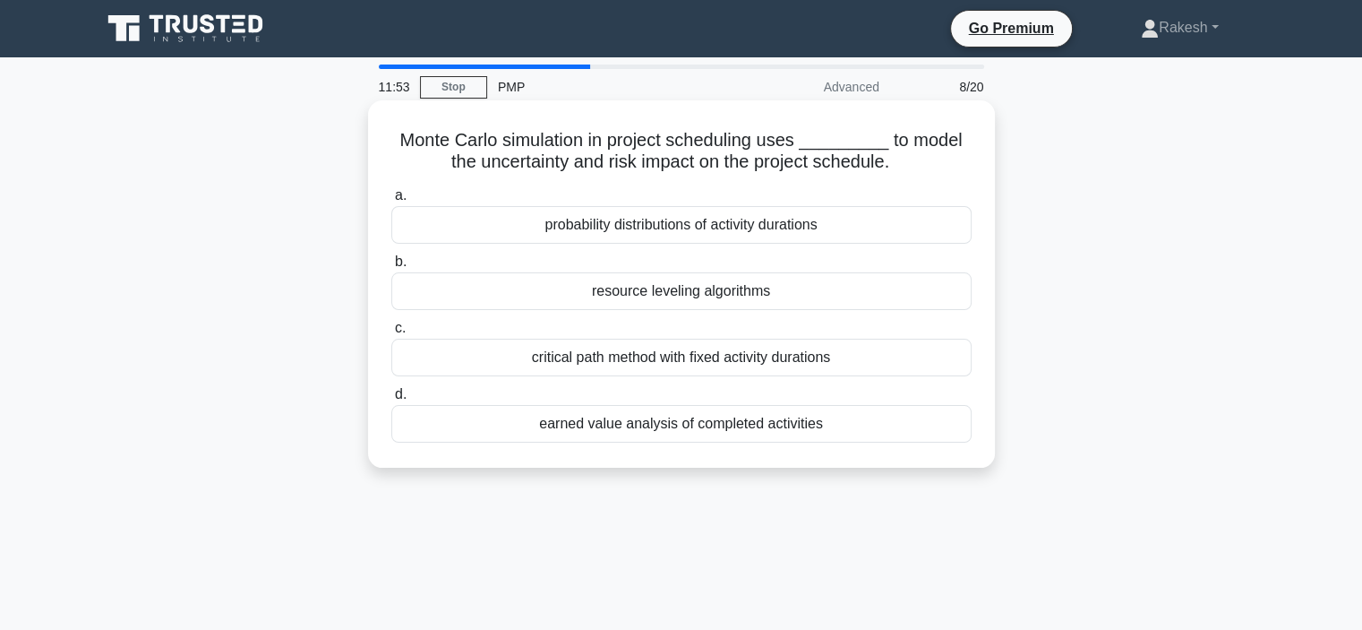
click at [825, 369] on div "critical path method with fixed activity durations" at bounding box center [681, 358] width 580 height 38
click at [391, 334] on input "c. critical path method with fixed activity durations" at bounding box center [391, 328] width 0 height 12
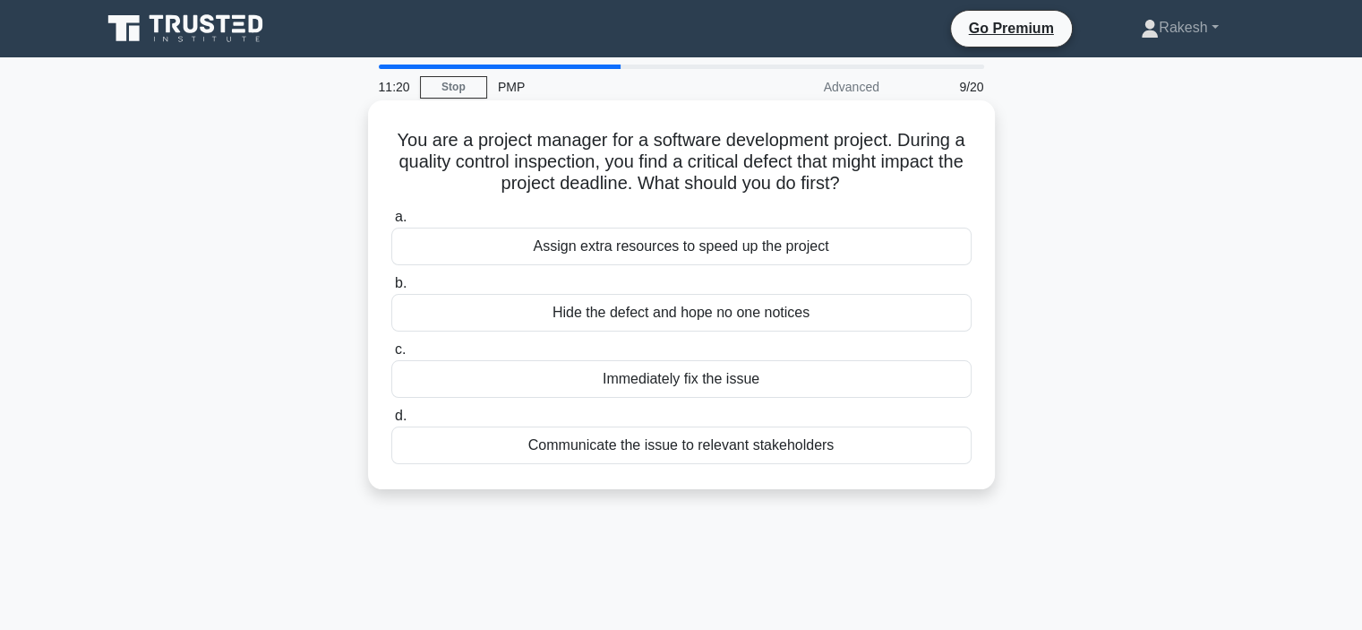
click at [700, 453] on div "Communicate the issue to relevant stakeholders" at bounding box center [681, 445] width 580 height 38
click at [391, 422] on input "d. Communicate the issue to relevant stakeholders" at bounding box center [391, 416] width 0 height 12
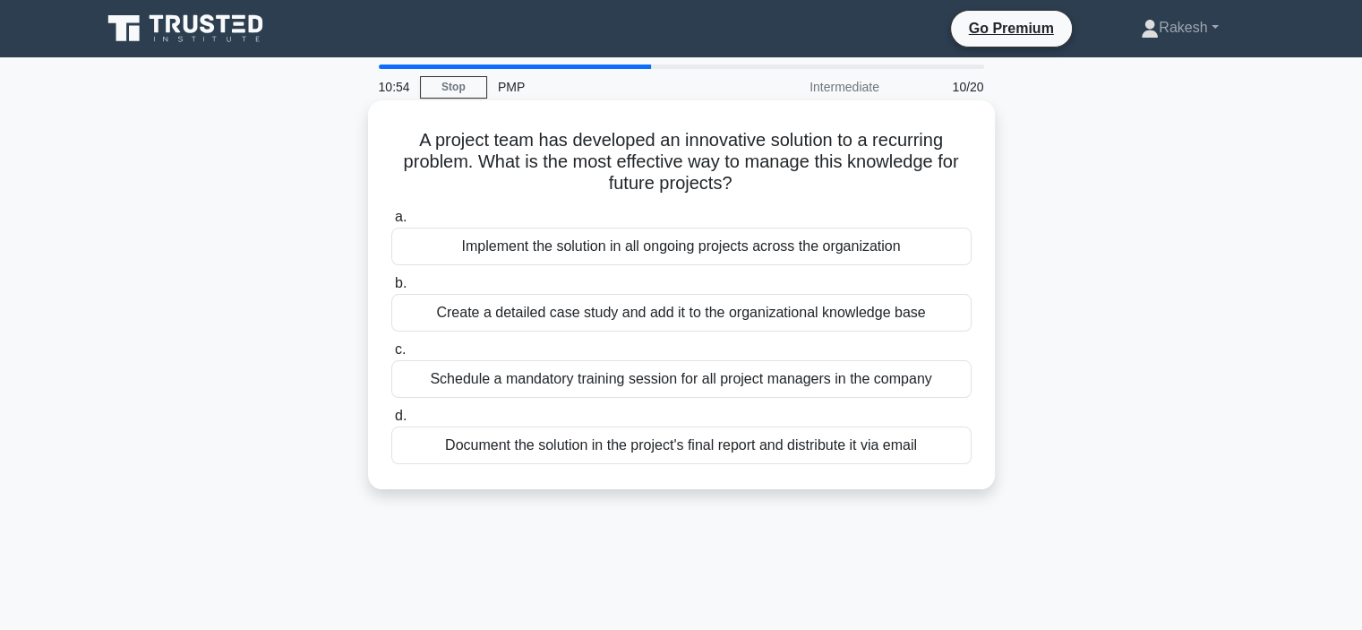
click at [795, 311] on div "Create a detailed case study and add it to the organizational knowledge base" at bounding box center [681, 313] width 580 height 38
click at [391, 289] on input "b. Create a detailed case study and add it to the organizational knowledge base" at bounding box center [391, 284] width 0 height 12
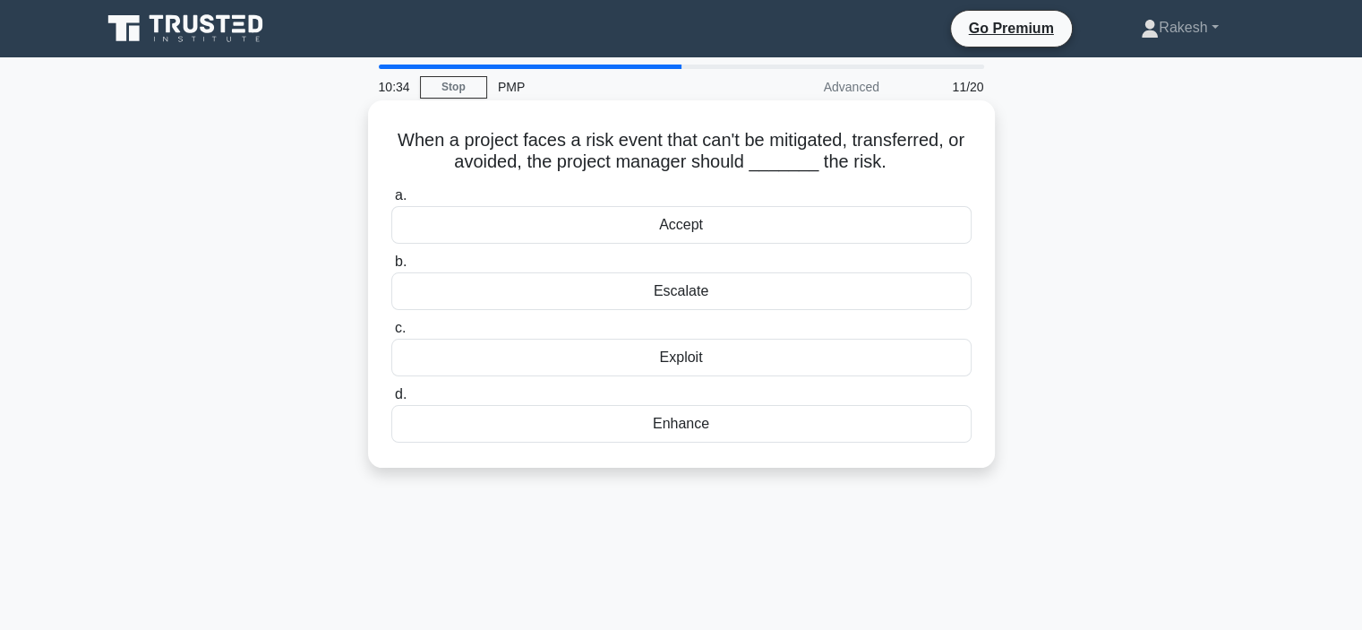
click at [717, 232] on div "Accept" at bounding box center [681, 225] width 580 height 38
click at [391, 202] on input "a. Accept" at bounding box center [391, 196] width 0 height 12
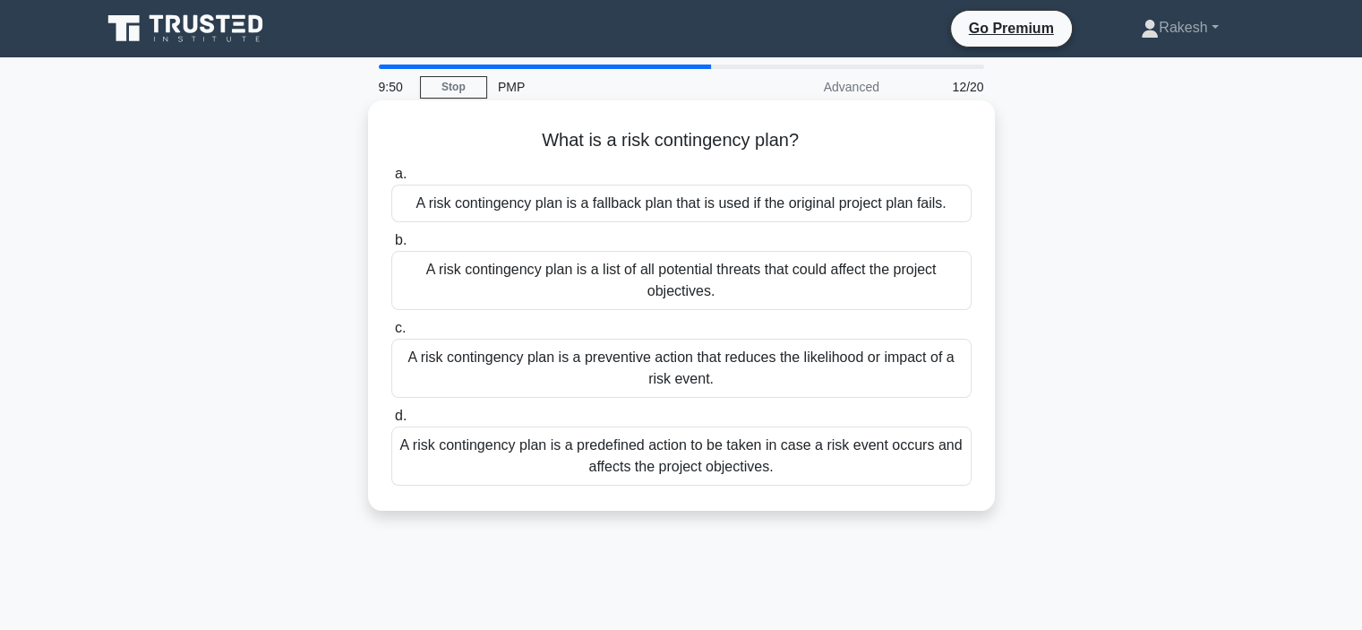
click at [717, 458] on div "A risk contingency plan is a predefined action to be taken in case a risk event…" at bounding box center [681, 455] width 580 height 59
click at [391, 422] on input "d. A risk contingency plan is a predefined action to be taken in case a risk ev…" at bounding box center [391, 416] width 0 height 12
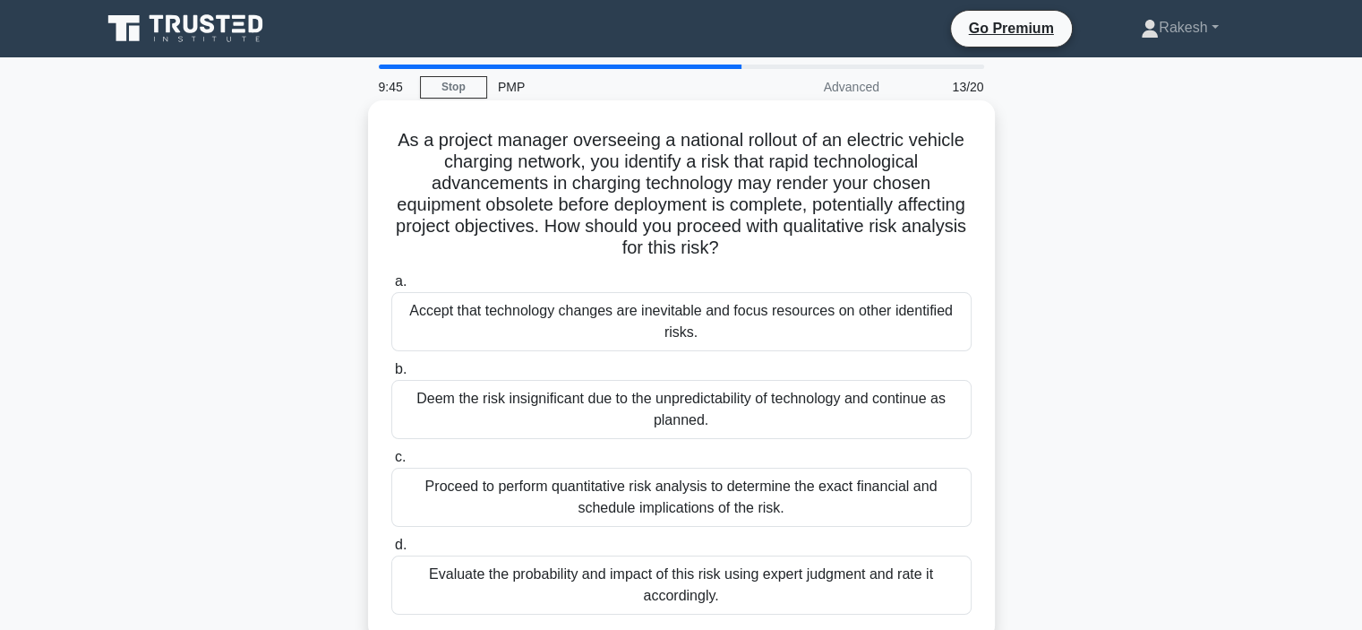
click at [713, 456] on label "c. Proceed to perform quantitative risk analysis to determine the exact financi…" at bounding box center [681, 486] width 580 height 81
click at [391, 456] on input "c. Proceed to perform quantitative risk analysis to determine the exact financi…" at bounding box center [391, 457] width 0 height 12
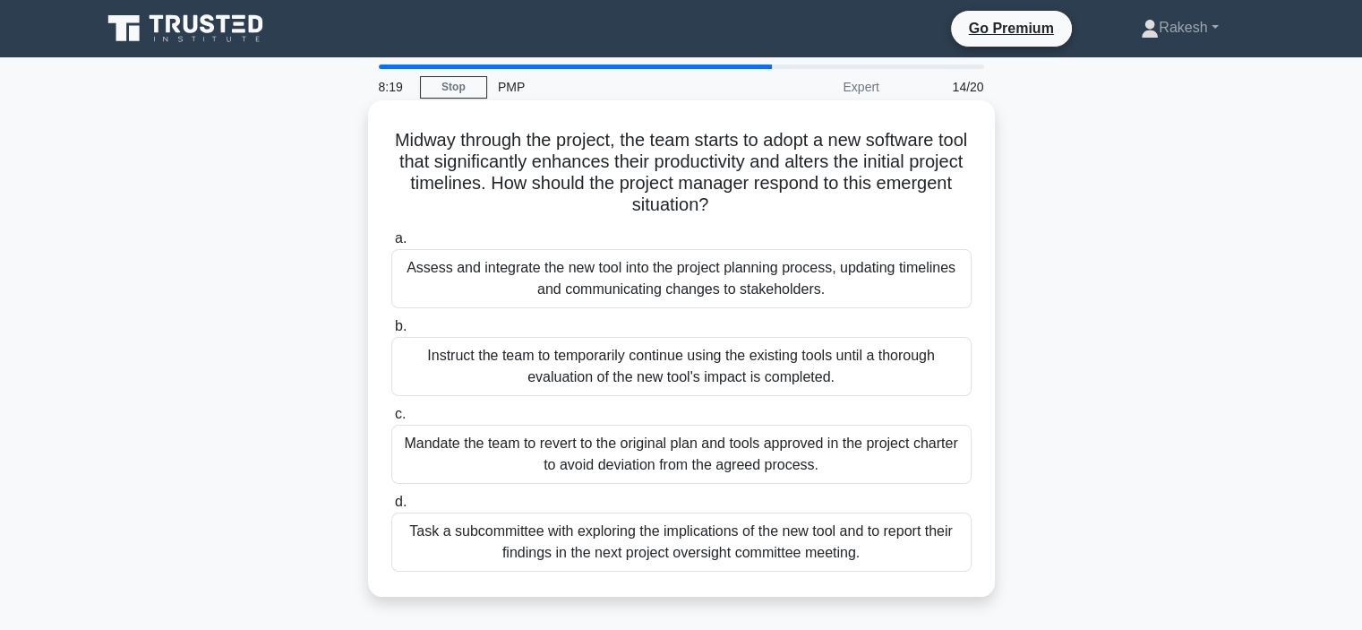
click at [590, 551] on div "Task a subcommittee with exploring the implications of the new tool and to repo…" at bounding box center [681, 541] width 580 height 59
click at [391, 508] on input "d. Task a subcommittee with exploring the implications of the new tool and to r…" at bounding box center [391, 502] width 0 height 12
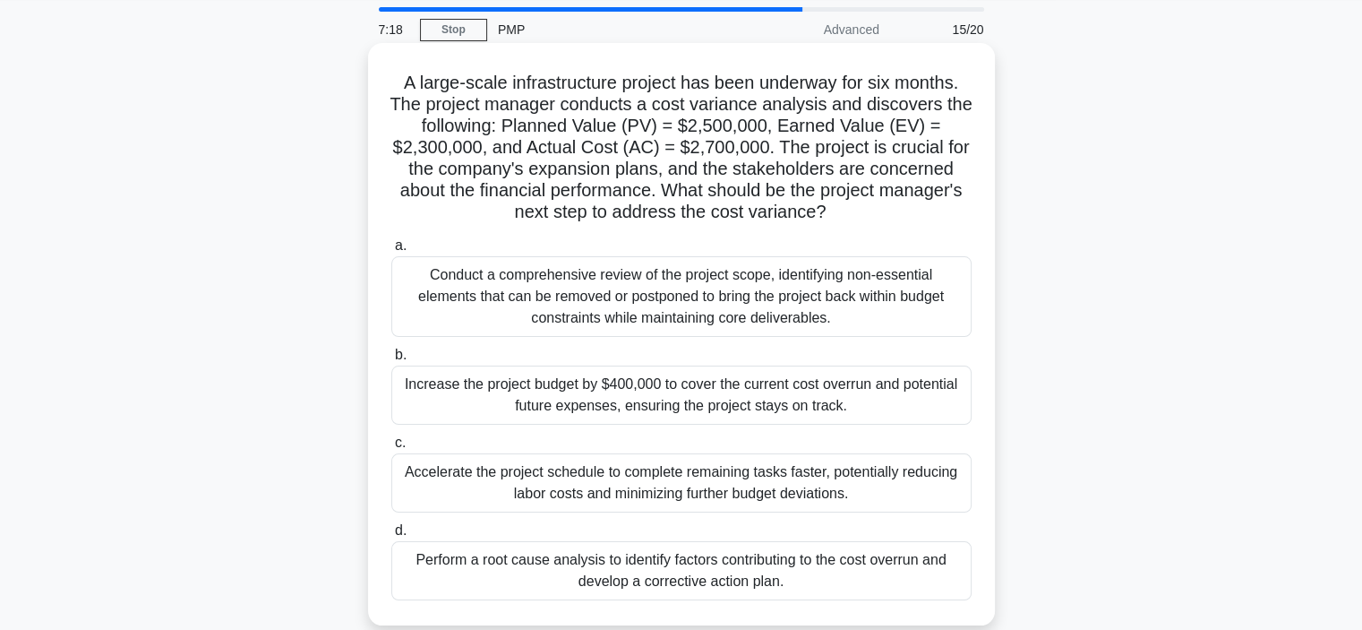
scroll to position [90, 0]
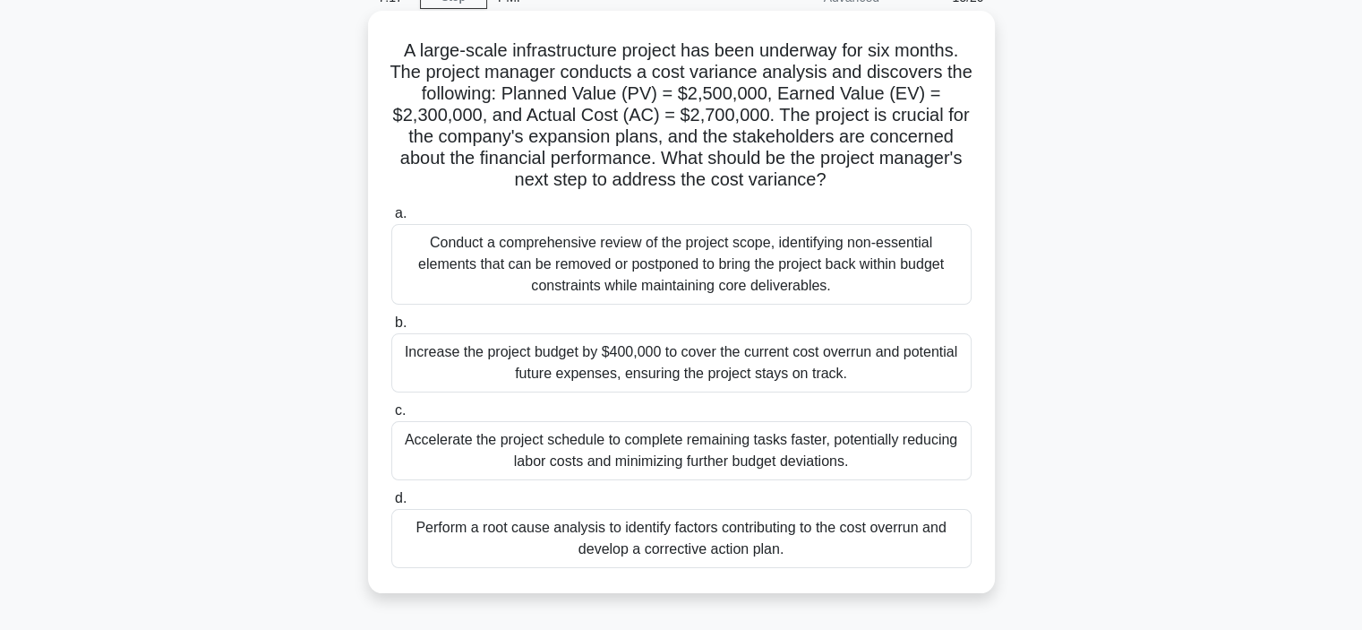
click at [652, 362] on div "Increase the project budget by $400,000 to cover the current cost overrun and p…" at bounding box center [681, 362] width 580 height 59
click at [391, 329] on input "b. Increase the project budget by $400,000 to cover the current cost overrun an…" at bounding box center [391, 323] width 0 height 12
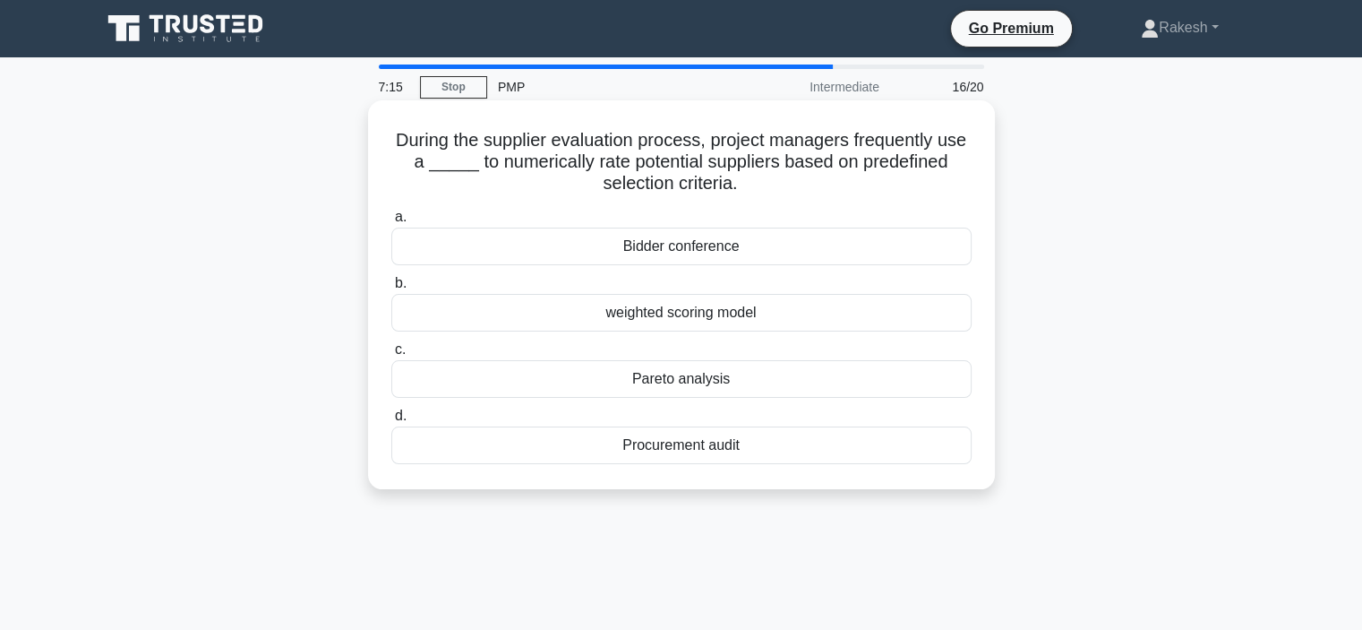
scroll to position [0, 0]
click at [724, 256] on div "Bidder conference" at bounding box center [681, 247] width 580 height 38
click at [391, 223] on input "a. Bidder conference" at bounding box center [391, 217] width 0 height 12
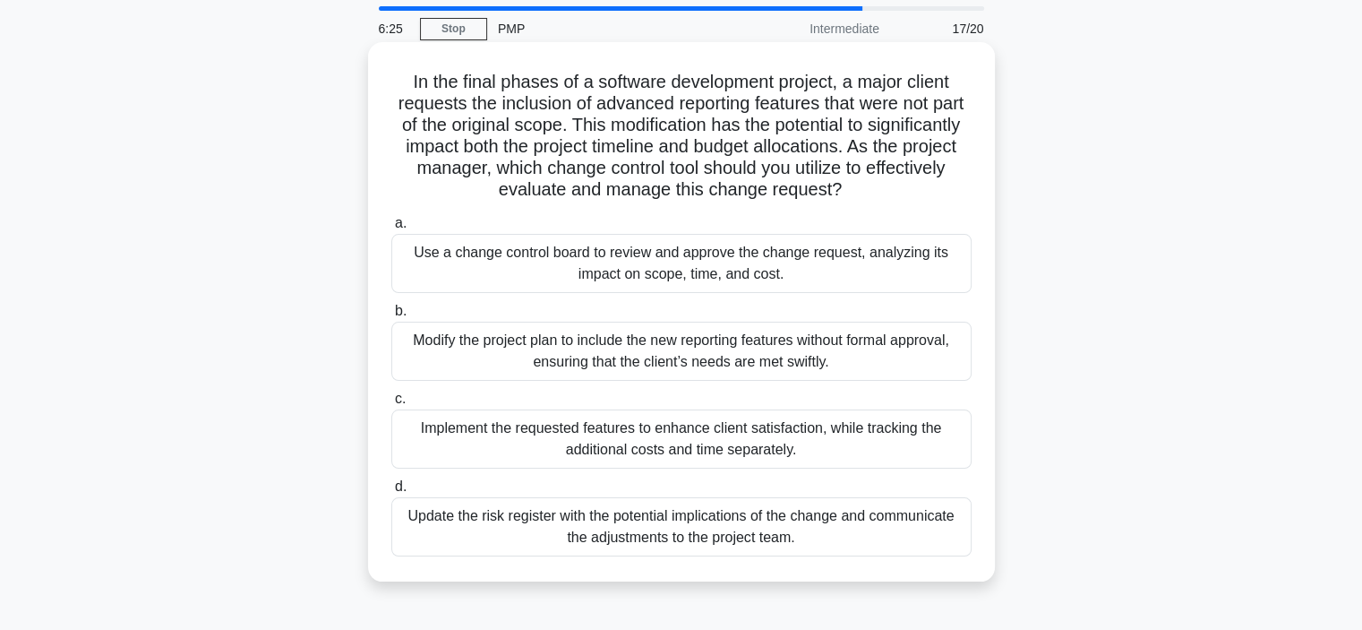
scroll to position [90, 0]
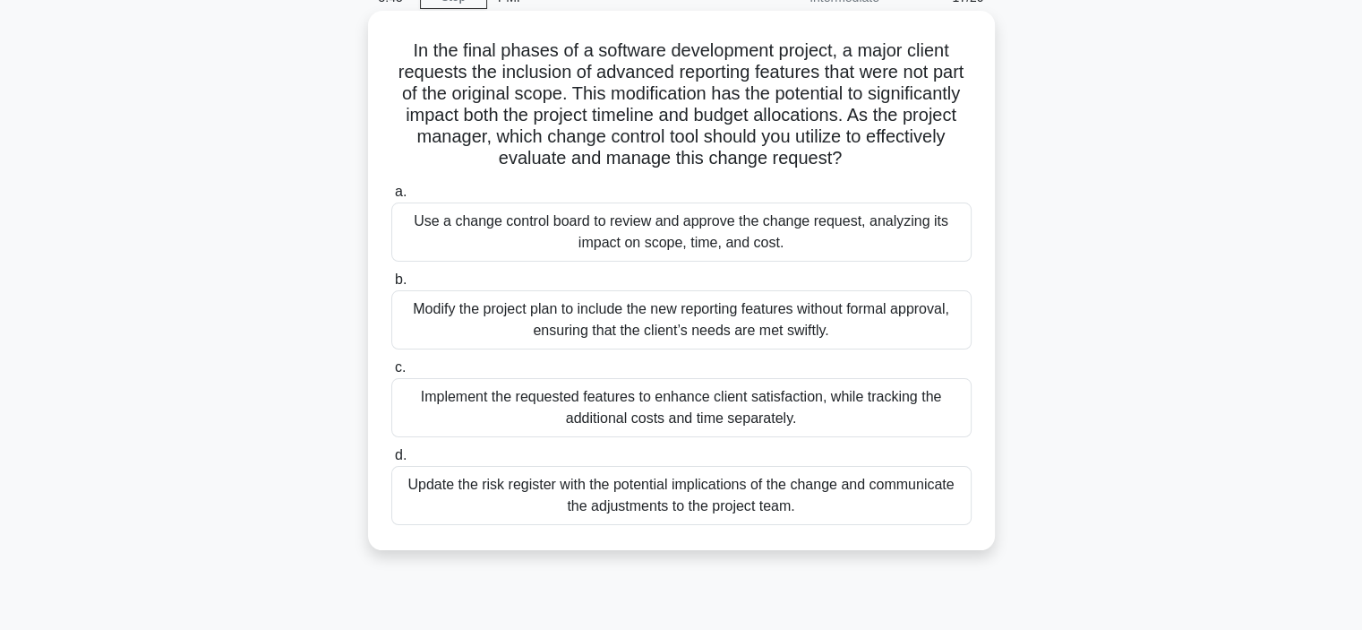
click at [632, 243] on div "Use a change control board to review and approve the change request, analyzing …" at bounding box center [681, 231] width 580 height 59
click at [391, 198] on input "a. Use a change control board to review and approve the change request, analyzi…" at bounding box center [391, 192] width 0 height 12
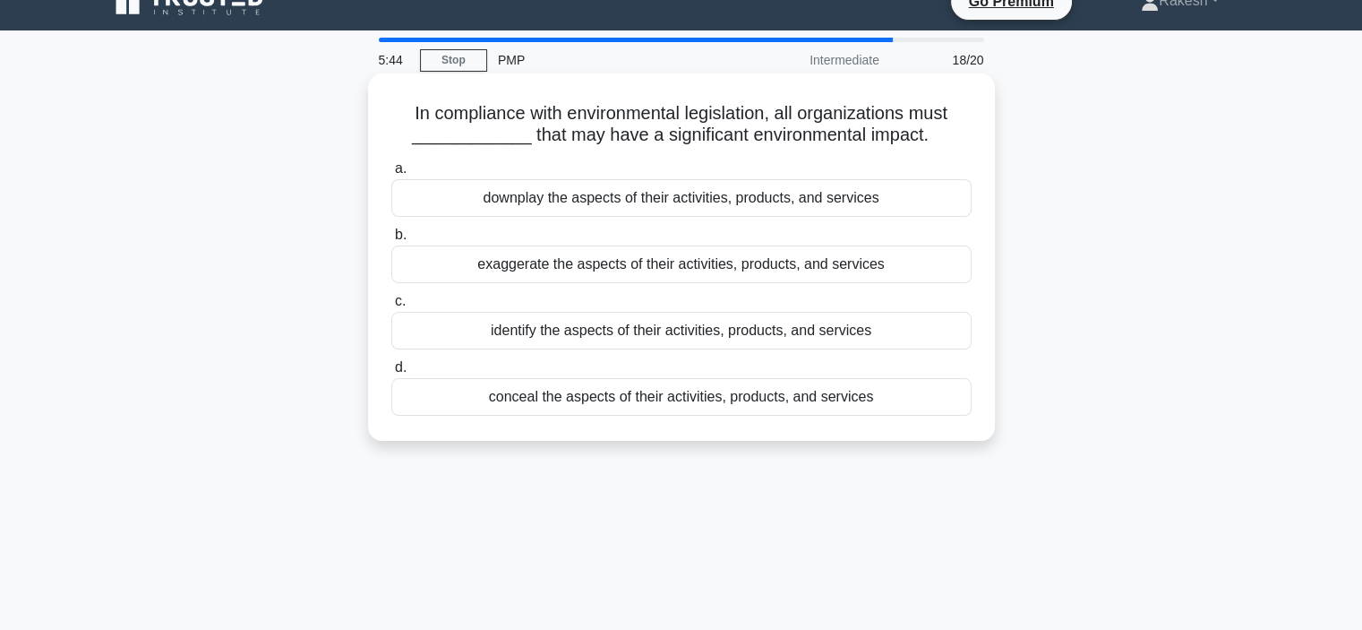
scroll to position [0, 0]
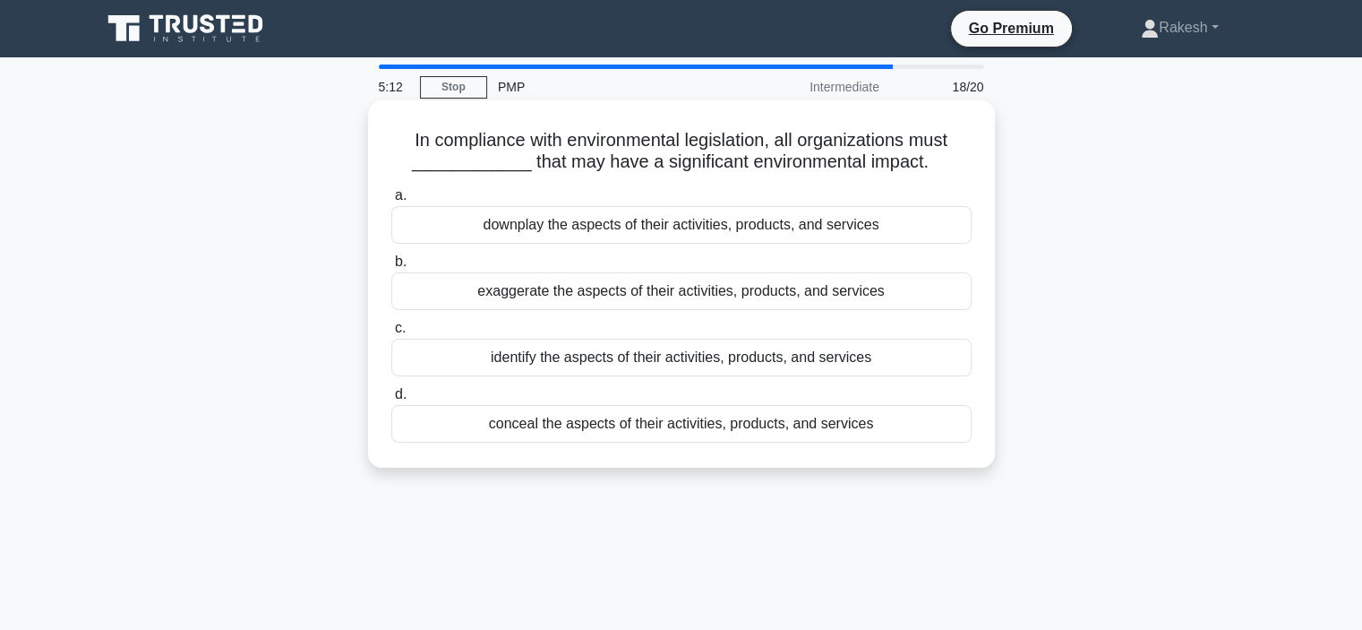
click at [745, 425] on div "conceal the aspects of their activities, products, and services" at bounding box center [681, 424] width 580 height 38
click at [391, 400] on input "d. conceal the aspects of their activities, products, and services" at bounding box center [391, 395] width 0 height 12
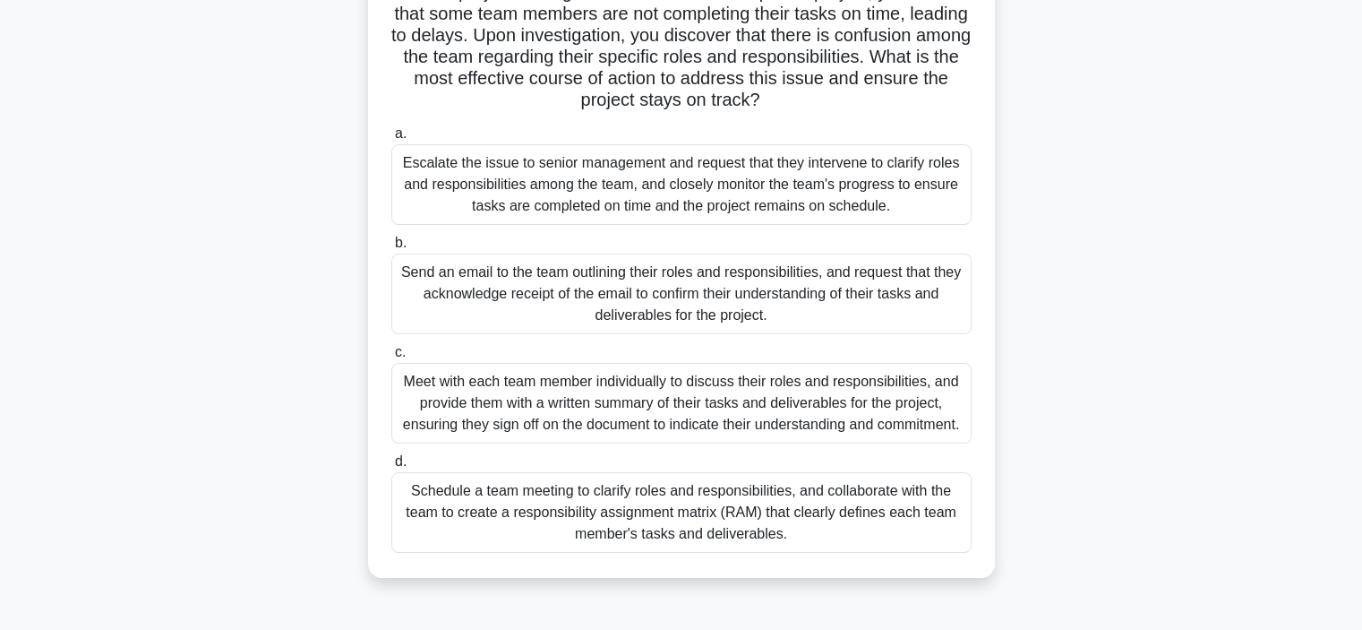
scroll to position [179, 0]
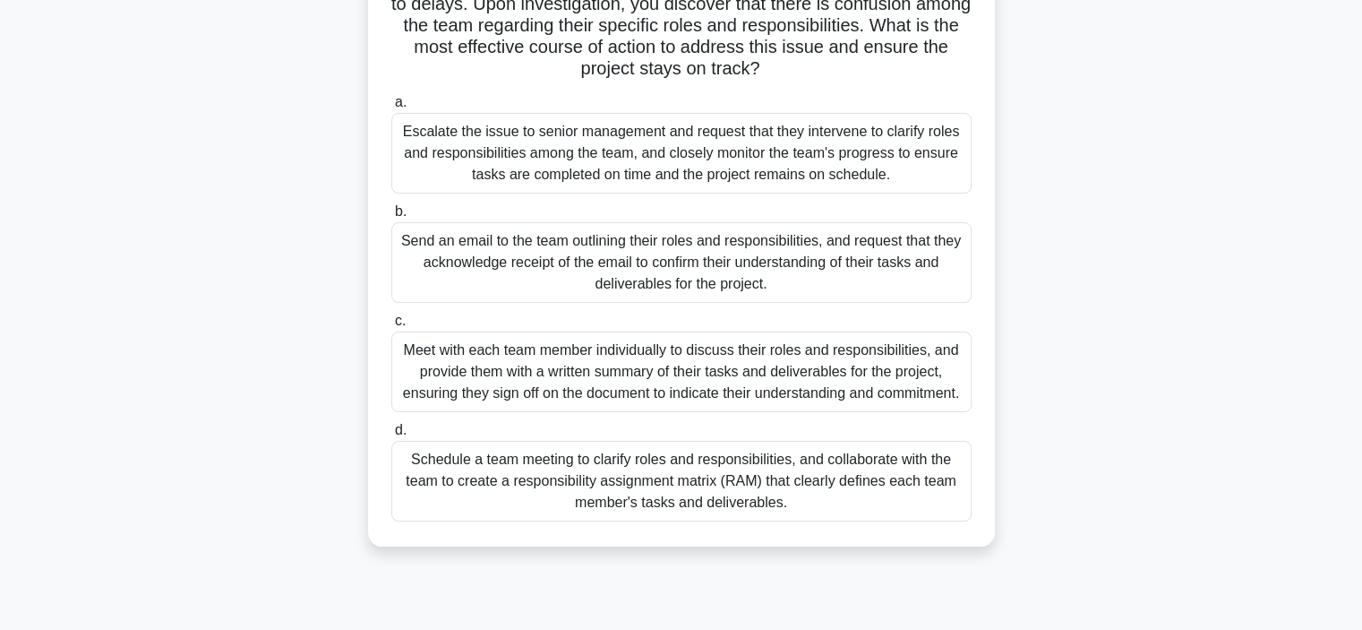
click at [822, 514] on div "Schedule a team meeting to clarify roles and responsibilities, and collaborate …" at bounding box center [681, 481] width 580 height 81
click at [391, 436] on input "d. Schedule a team meeting to clarify roles and responsibilities, and collabora…" at bounding box center [391, 431] width 0 height 12
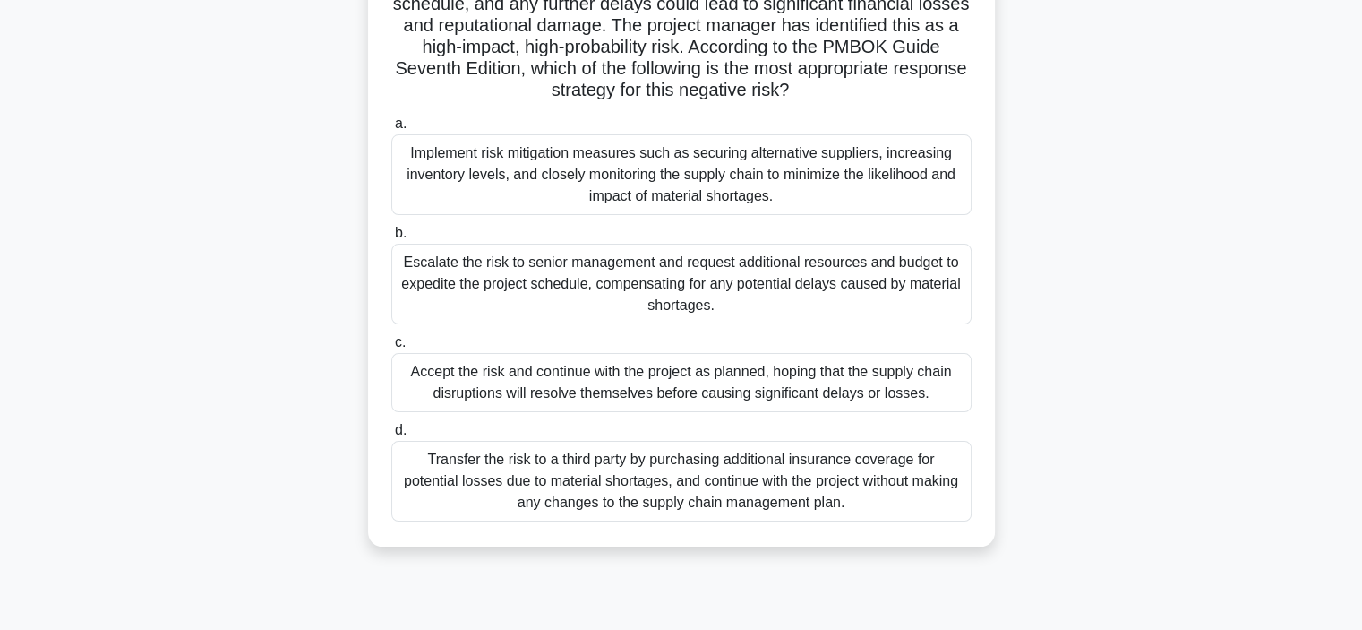
click at [865, 188] on div "Implement risk mitigation measures such as securing alternative suppliers, incr…" at bounding box center [681, 174] width 580 height 81
click at [391, 130] on input "a. Implement risk mitigation measures such as securing alternative suppliers, i…" at bounding box center [391, 124] width 0 height 12
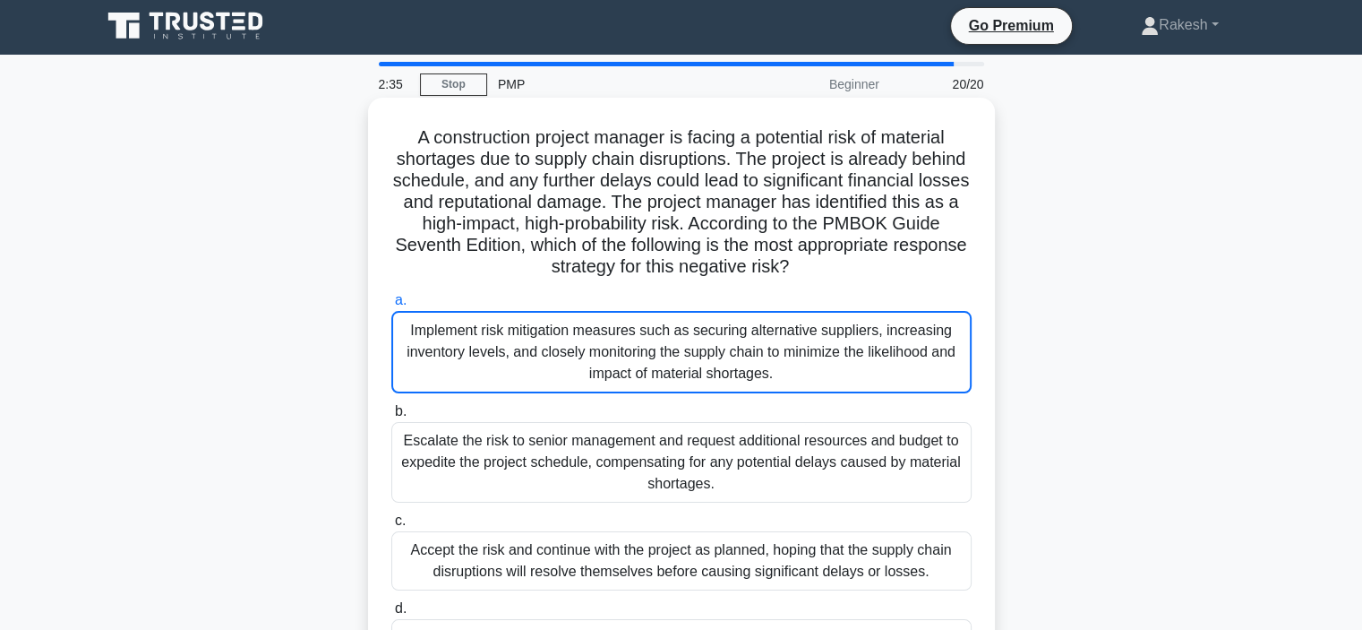
scroll to position [0, 0]
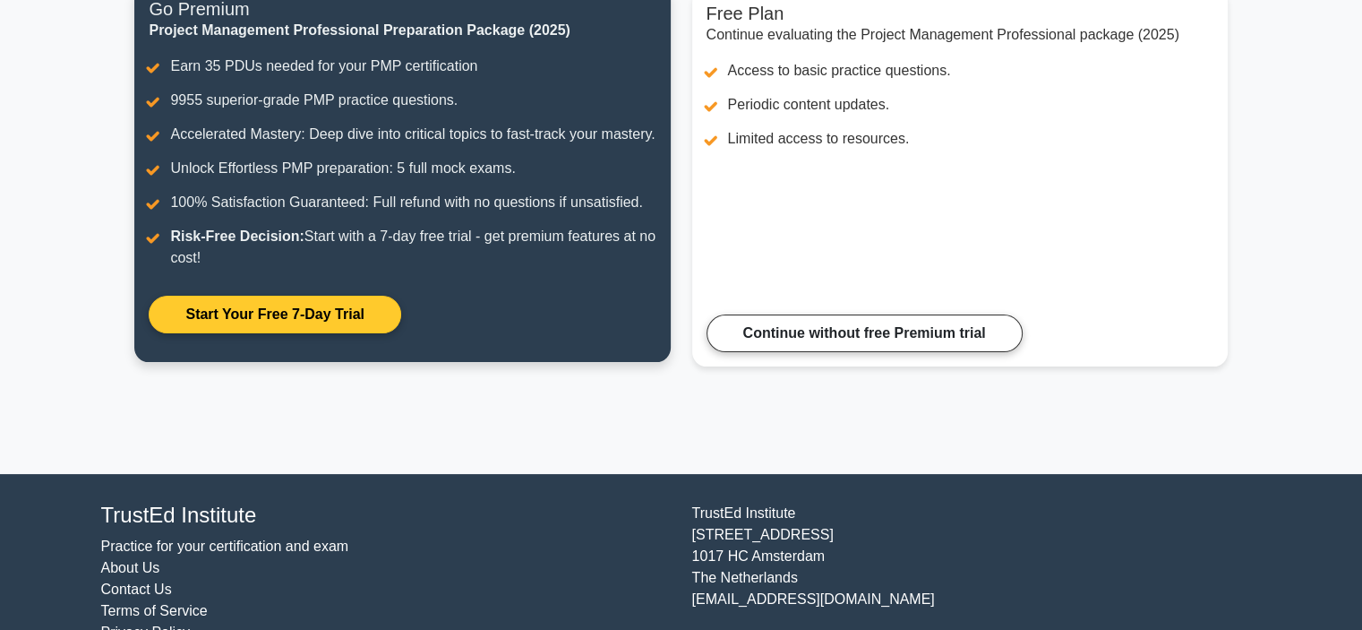
scroll to position [51, 0]
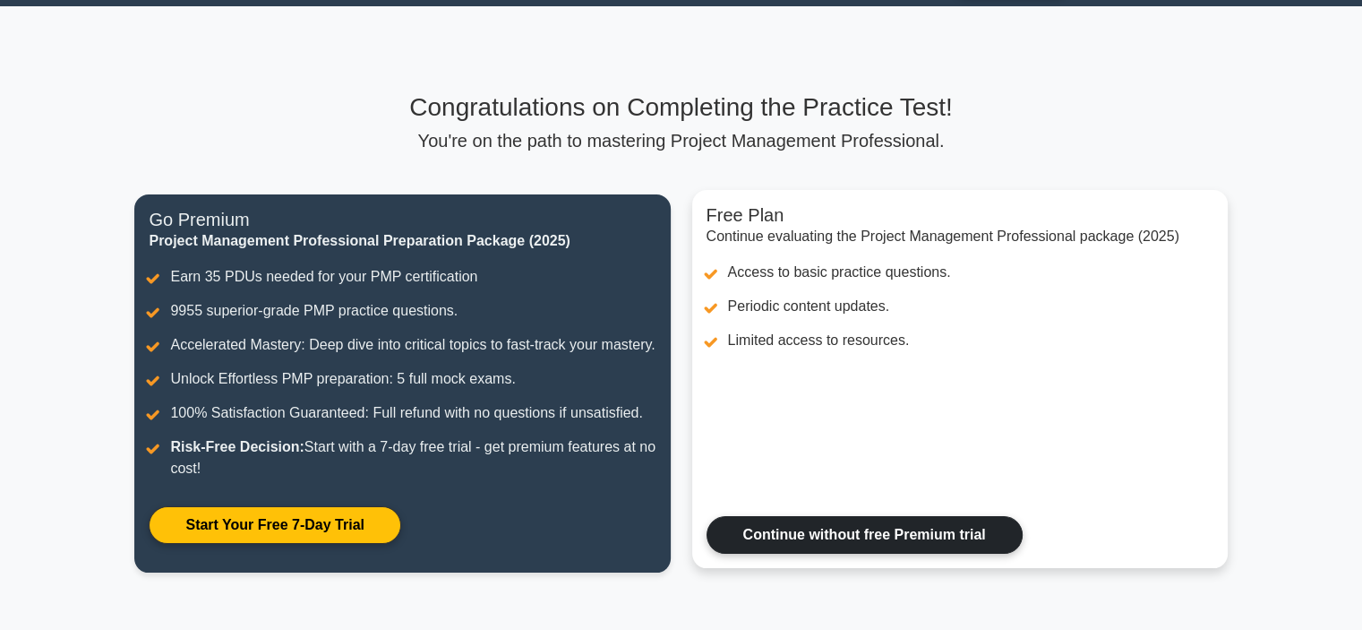
click at [971, 554] on link "Continue without free Premium trial" at bounding box center [865, 535] width 316 height 38
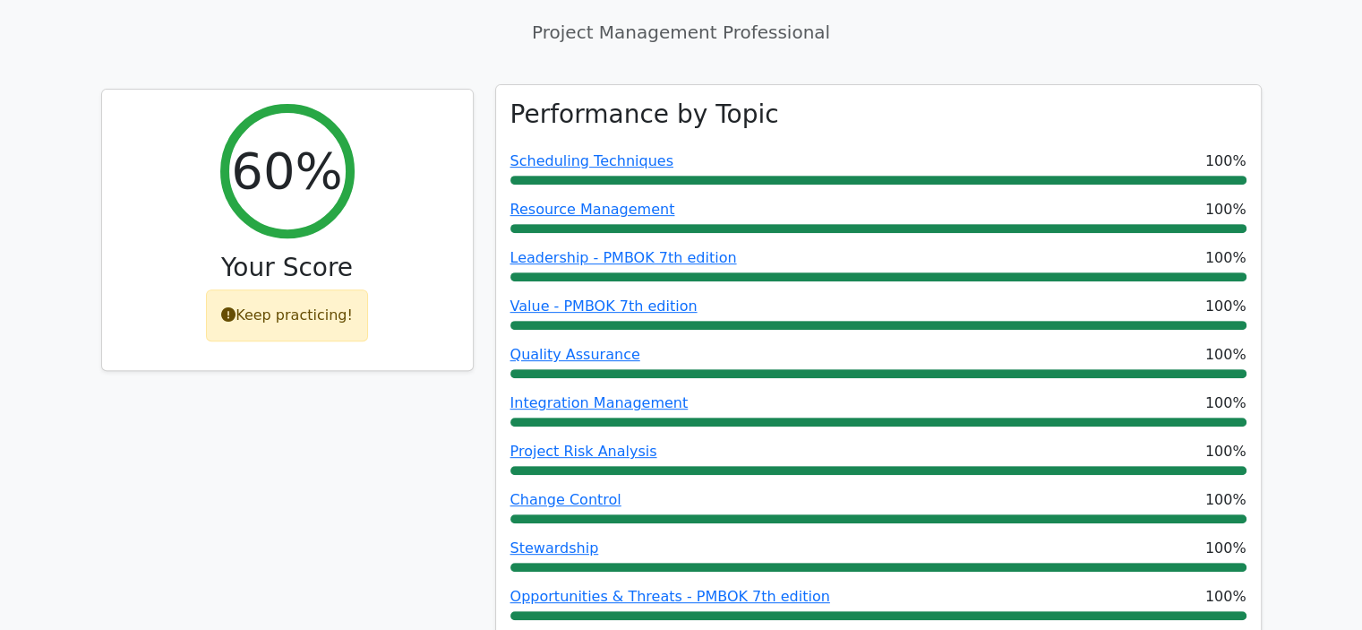
scroll to position [1164, 0]
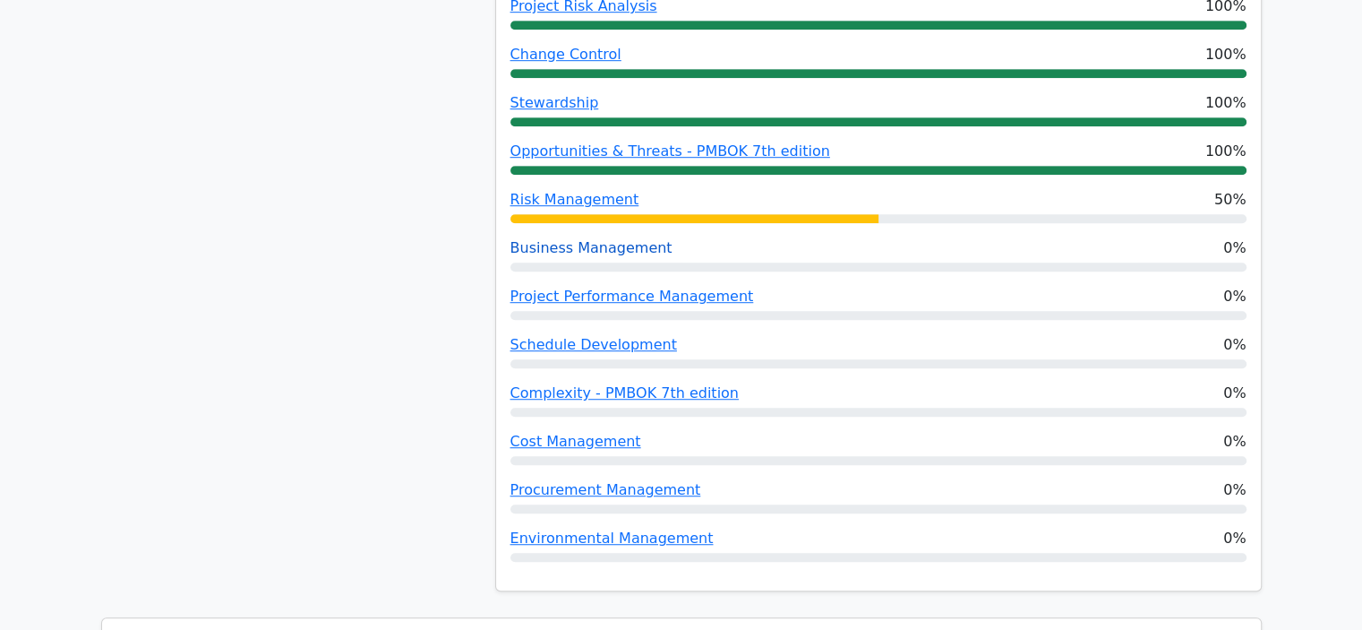
click at [622, 239] on link "Business Management" at bounding box center [592, 247] width 162 height 17
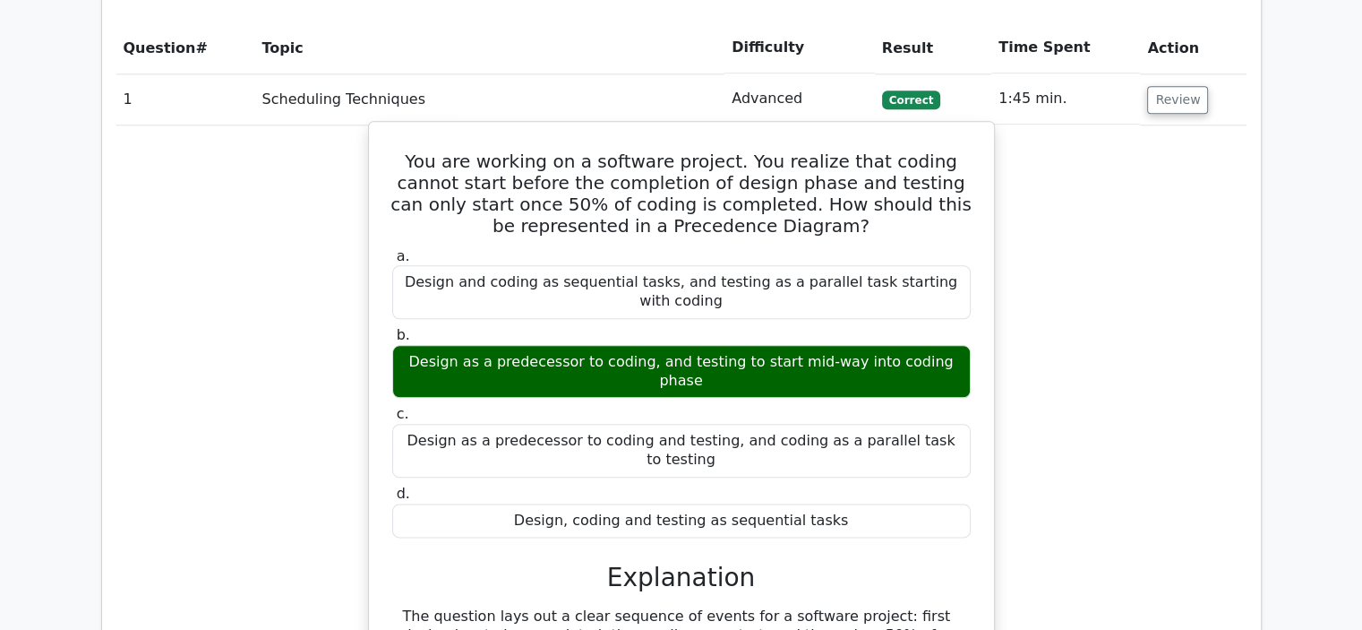
scroll to position [2598, 0]
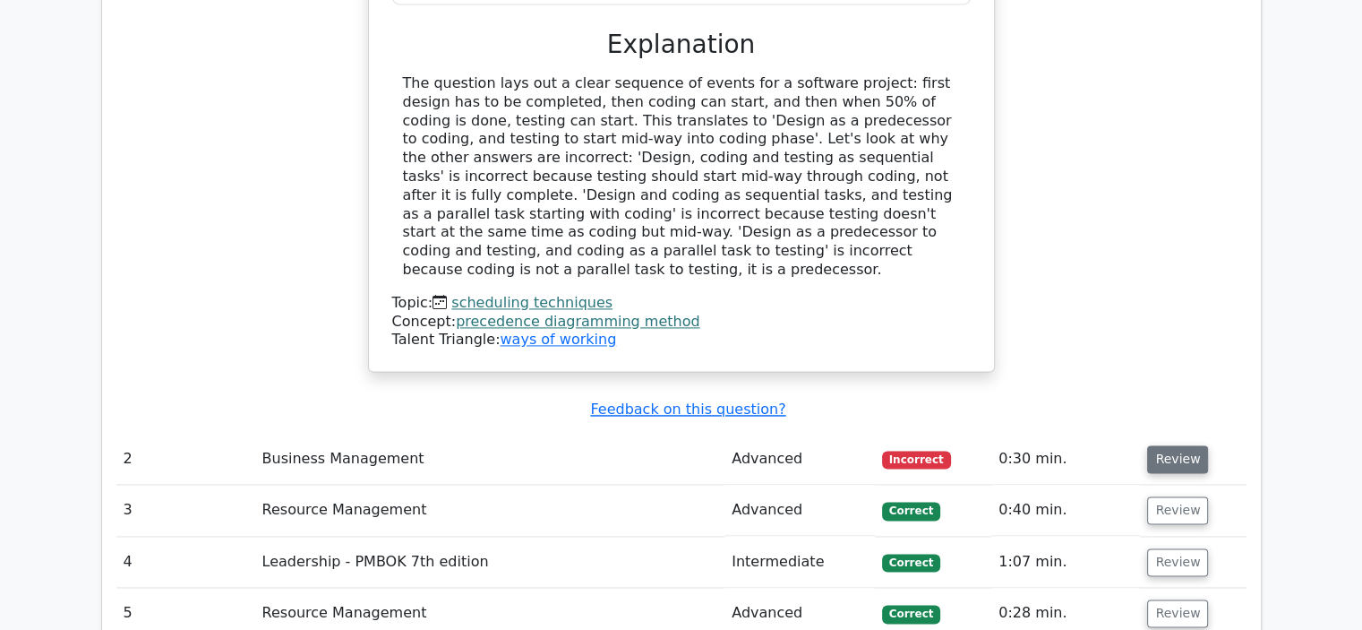
click at [1161, 445] on button "Review" at bounding box center [1177, 459] width 61 height 28
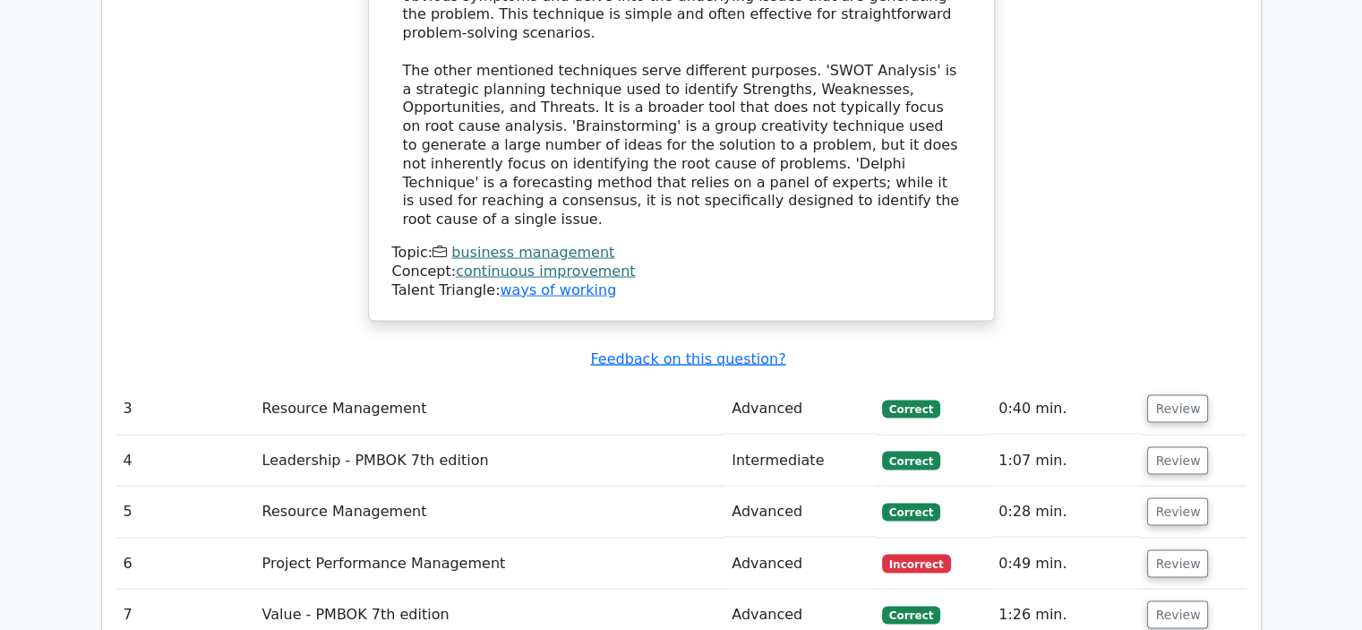
scroll to position [3583, 0]
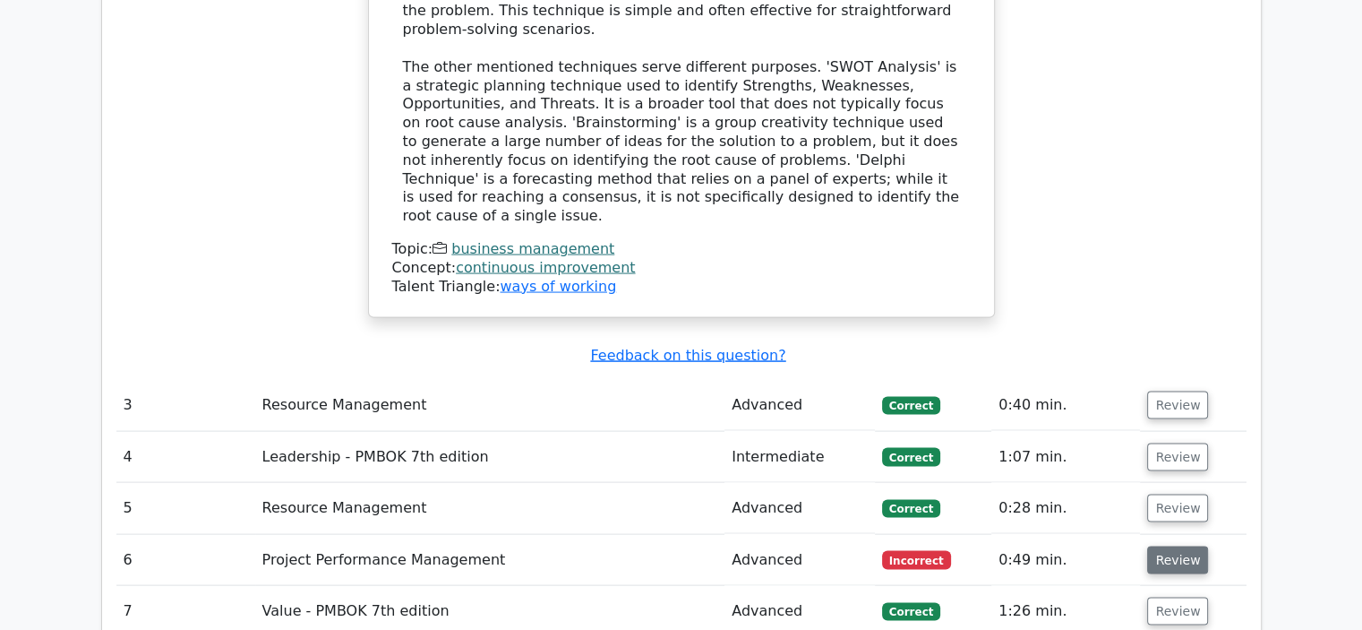
click at [1186, 546] on button "Review" at bounding box center [1177, 560] width 61 height 28
click at [1169, 546] on button "Review" at bounding box center [1177, 560] width 61 height 28
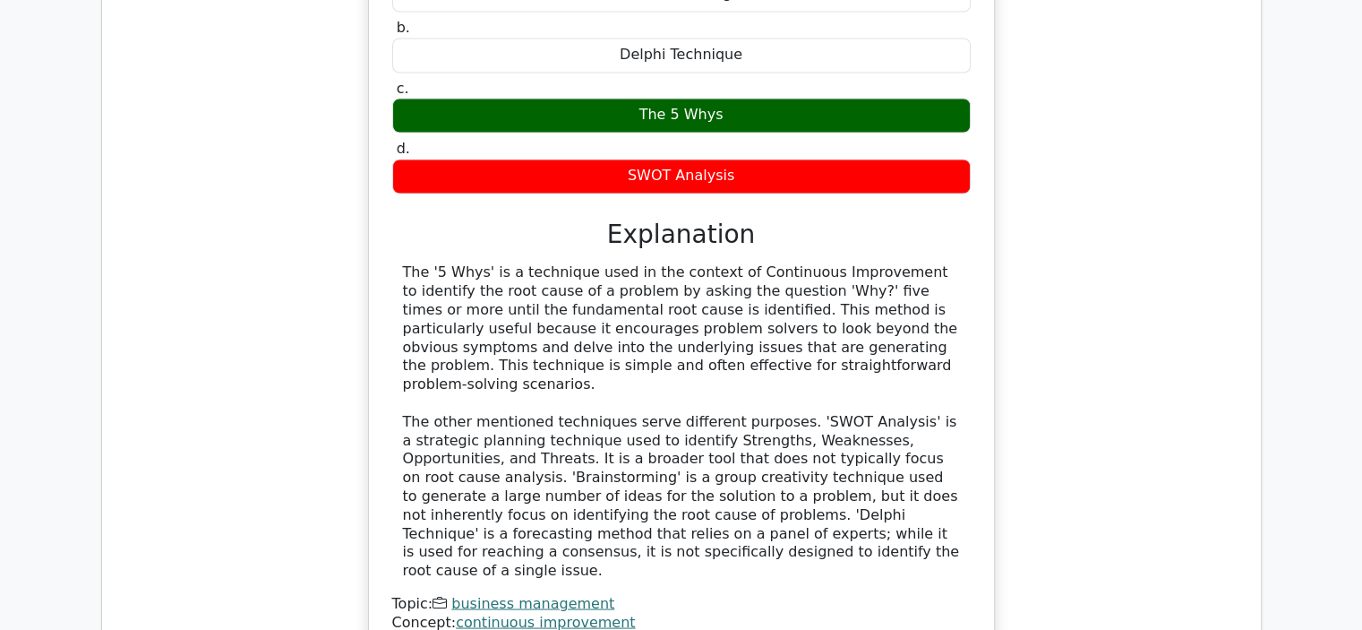
scroll to position [3673, 0]
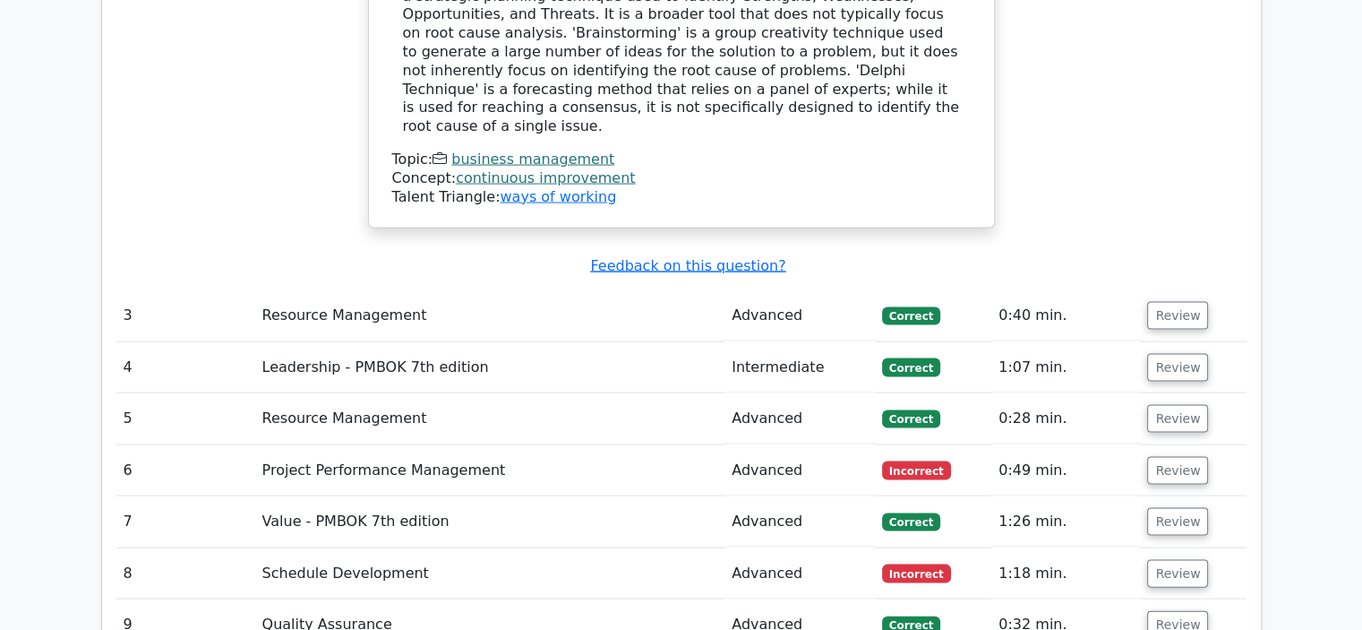
click at [913, 461] on span "Incorrect" at bounding box center [916, 470] width 69 height 18
click at [1175, 457] on button "Review" at bounding box center [1177, 471] width 61 height 28
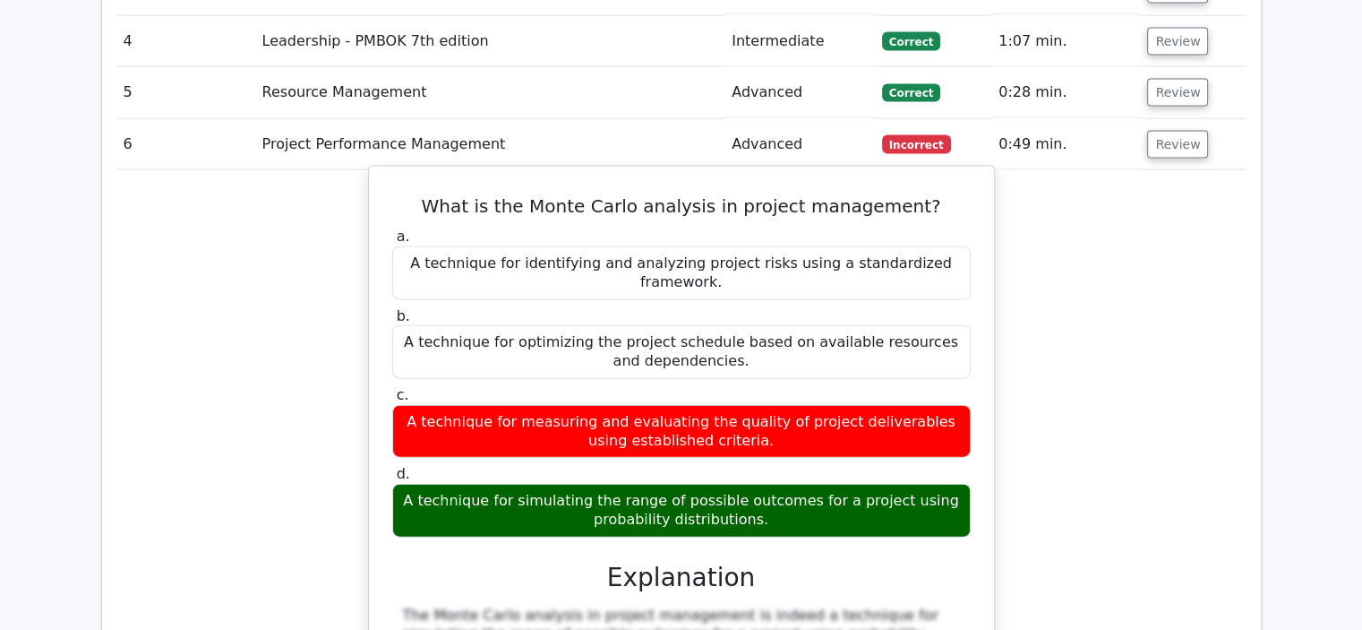
scroll to position [4031, 0]
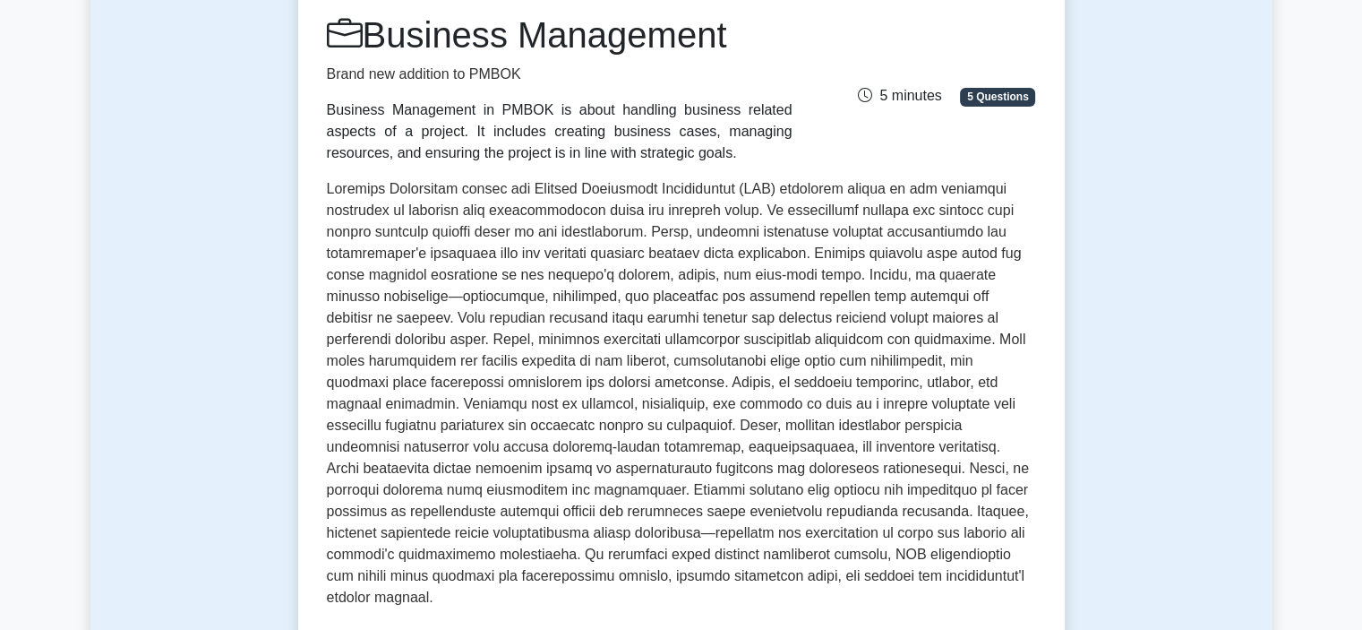
scroll to position [90, 0]
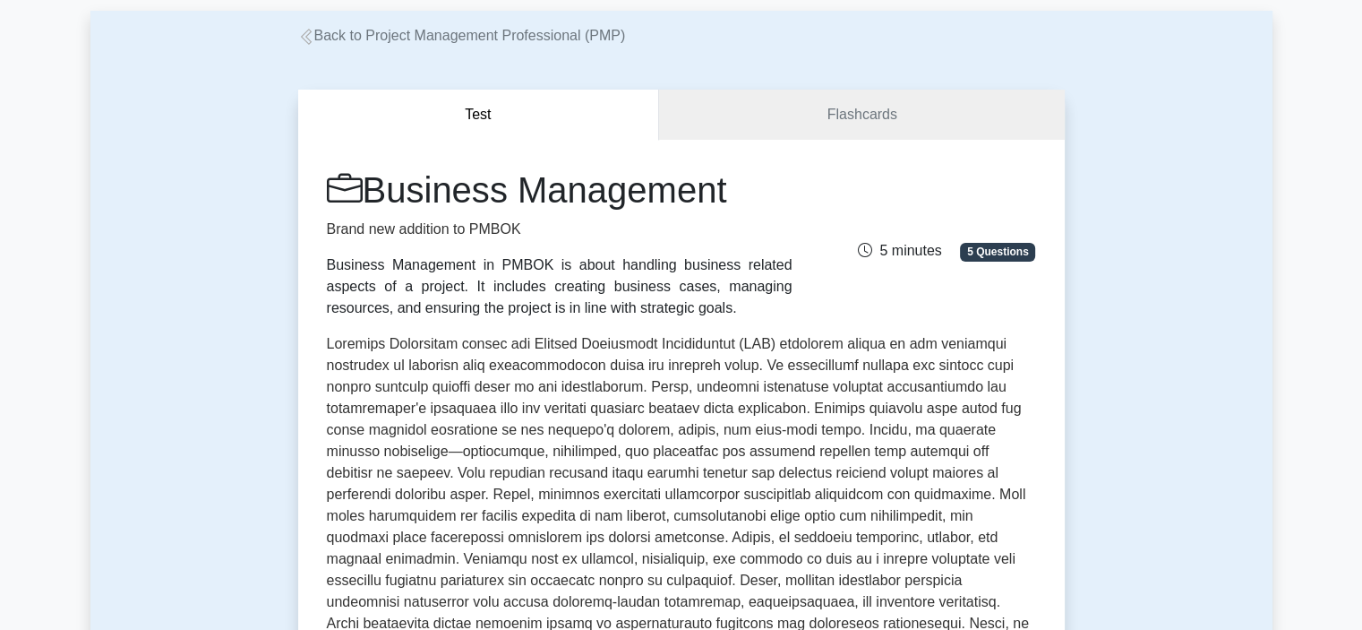
click at [451, 30] on link "Back to Project Management Professional (PMP)" at bounding box center [462, 35] width 328 height 15
